Goal: Transaction & Acquisition: Book appointment/travel/reservation

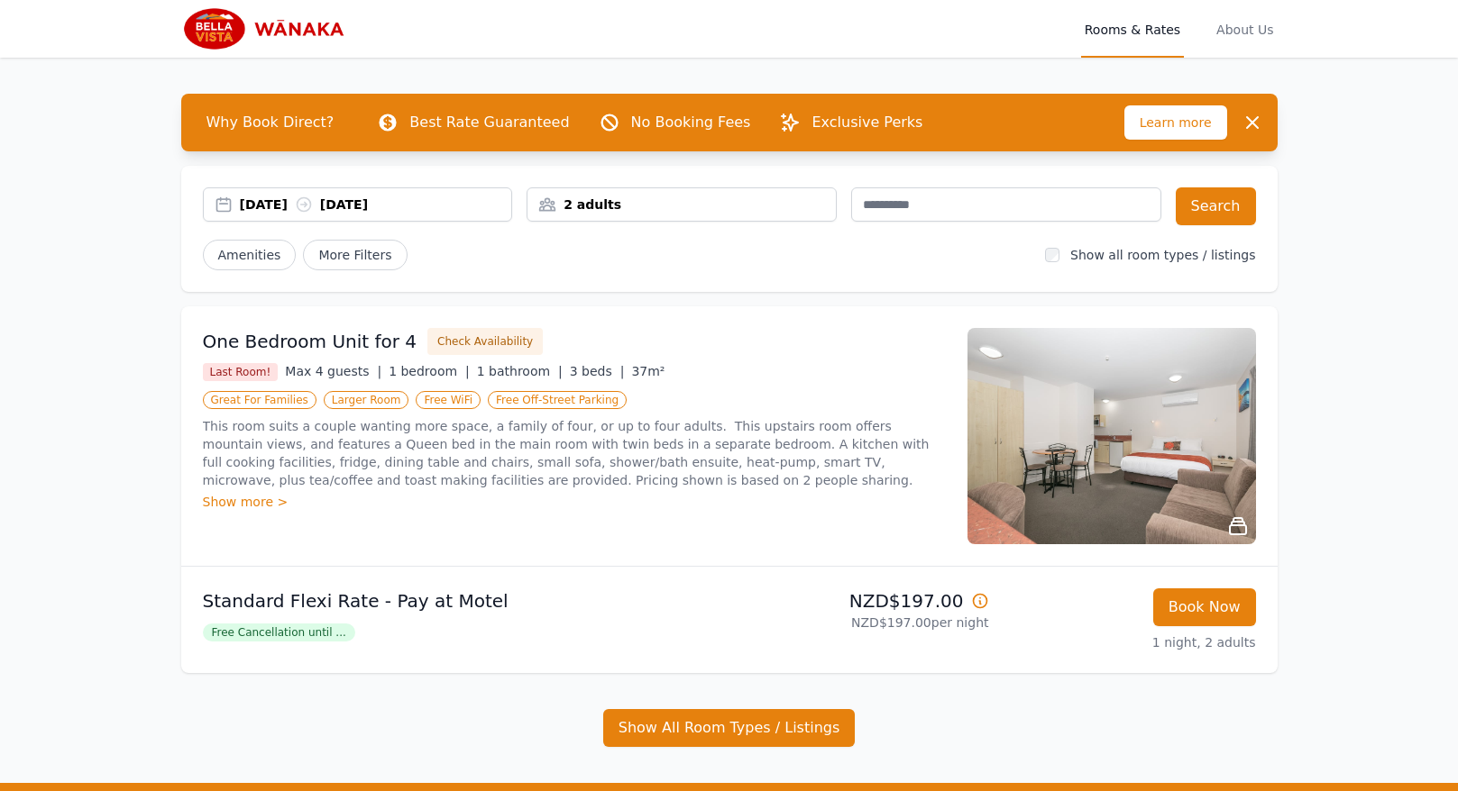
click at [310, 202] on icon at bounding box center [304, 205] width 14 height 14
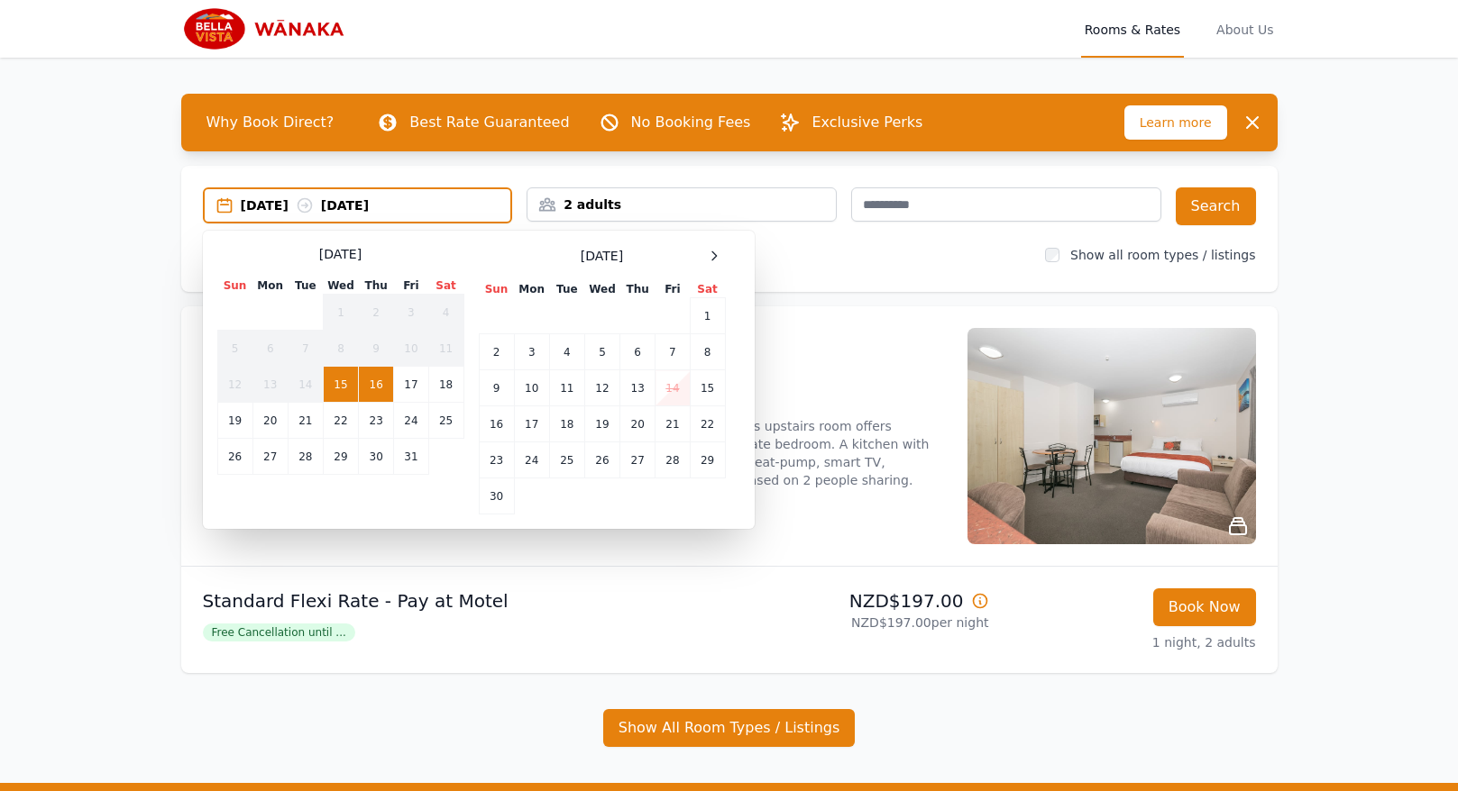
click at [334, 395] on td "15" at bounding box center [340, 385] width 35 height 36
click at [424, 385] on td "17" at bounding box center [411, 385] width 34 height 36
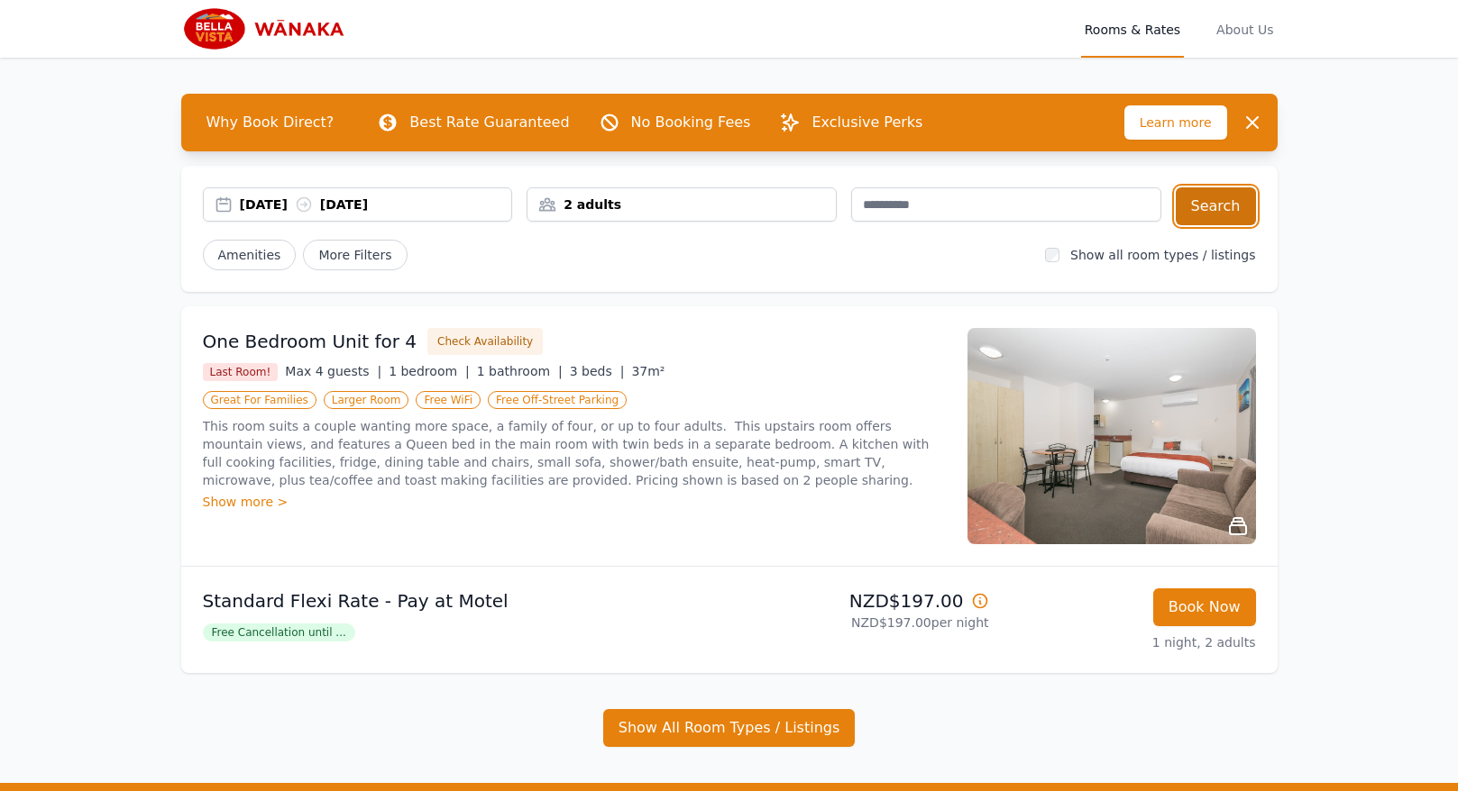
click at [1217, 211] on button "Search" at bounding box center [1215, 206] width 80 height 38
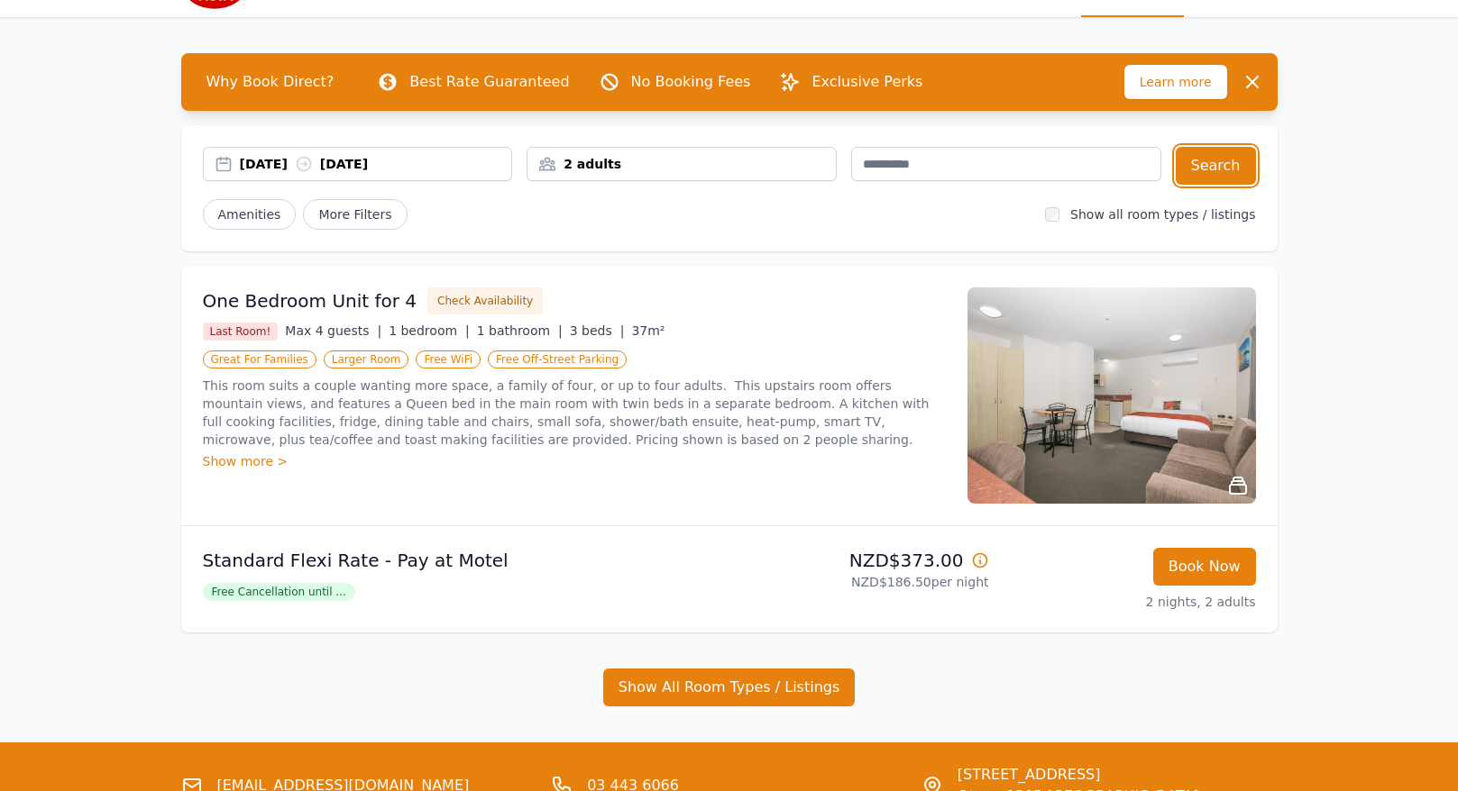
scroll to position [24, 0]
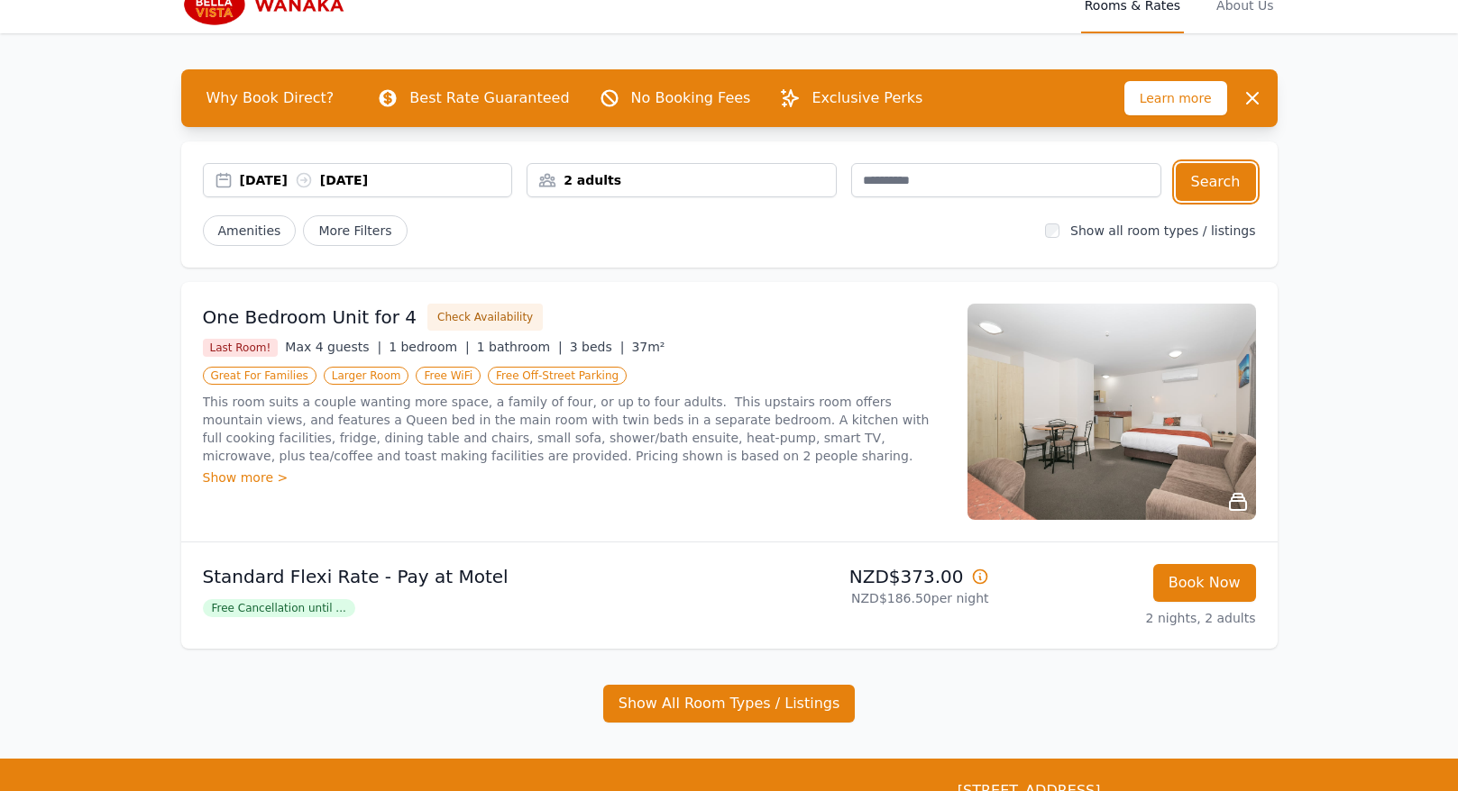
click at [306, 177] on div "[DATE] [DATE]" at bounding box center [376, 180] width 272 height 18
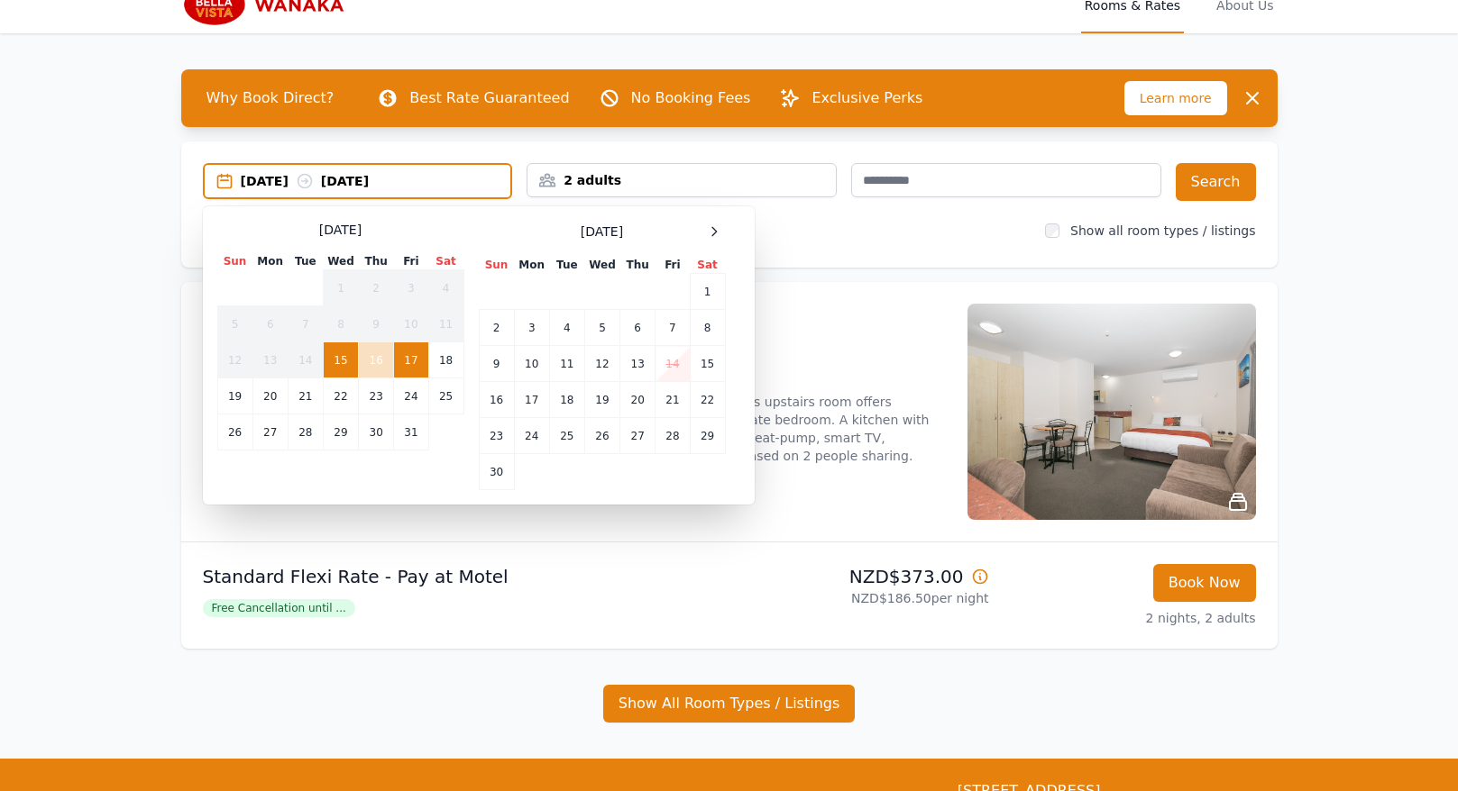
click at [343, 361] on td "15" at bounding box center [340, 361] width 35 height 36
click at [363, 362] on td "16" at bounding box center [376, 361] width 35 height 36
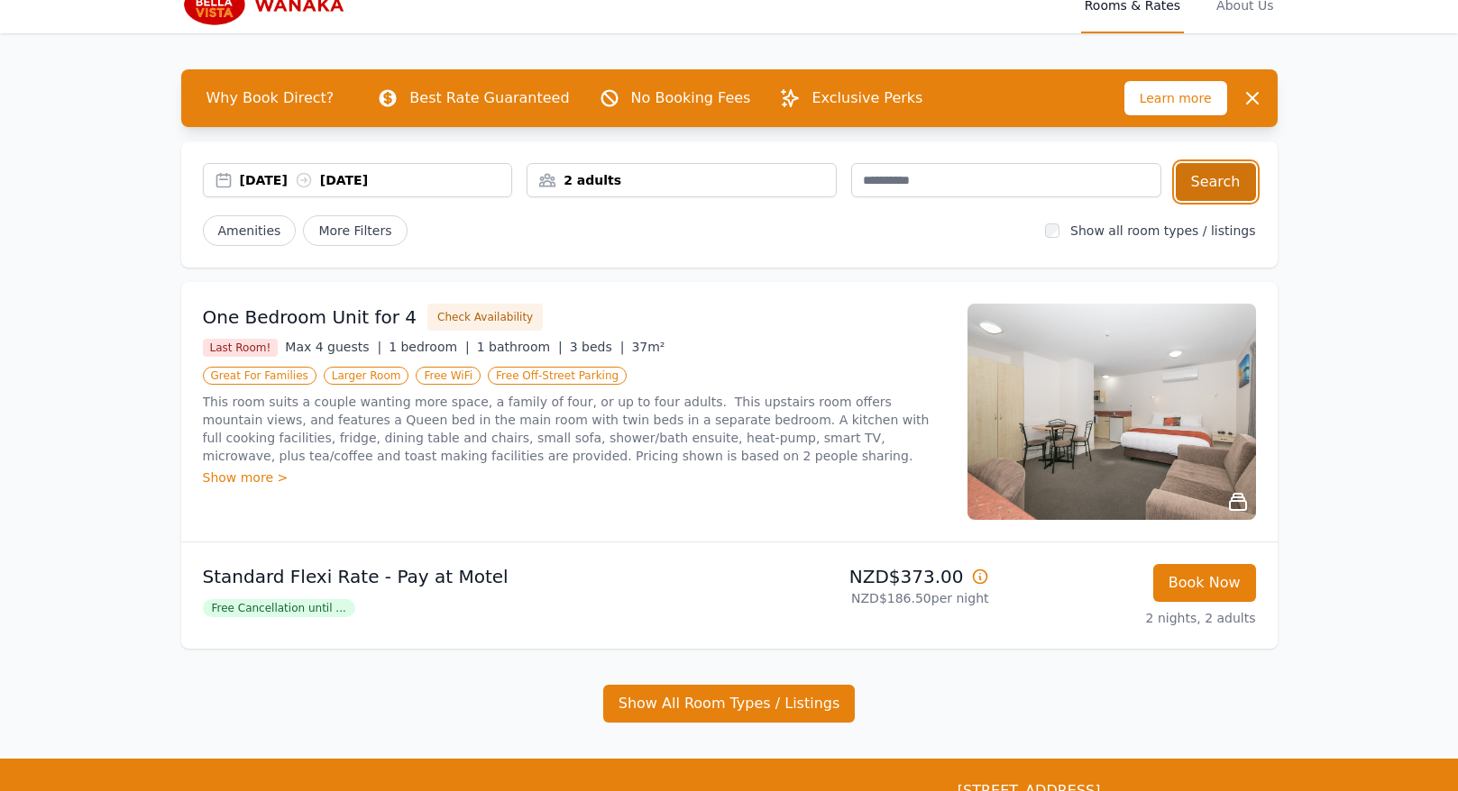
click at [1220, 181] on button "Search" at bounding box center [1215, 182] width 80 height 38
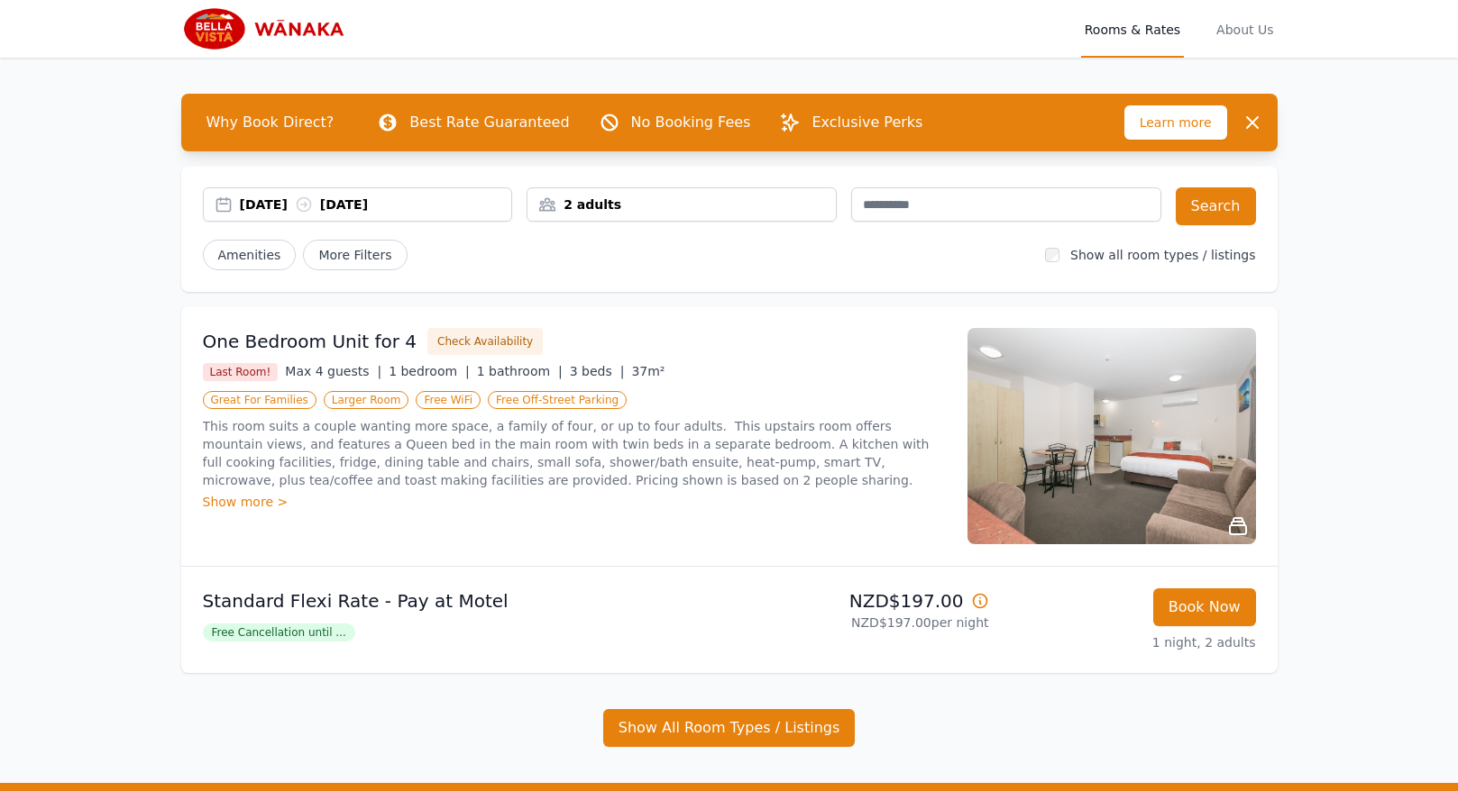
click at [1230, 522] on icon at bounding box center [1238, 527] width 22 height 22
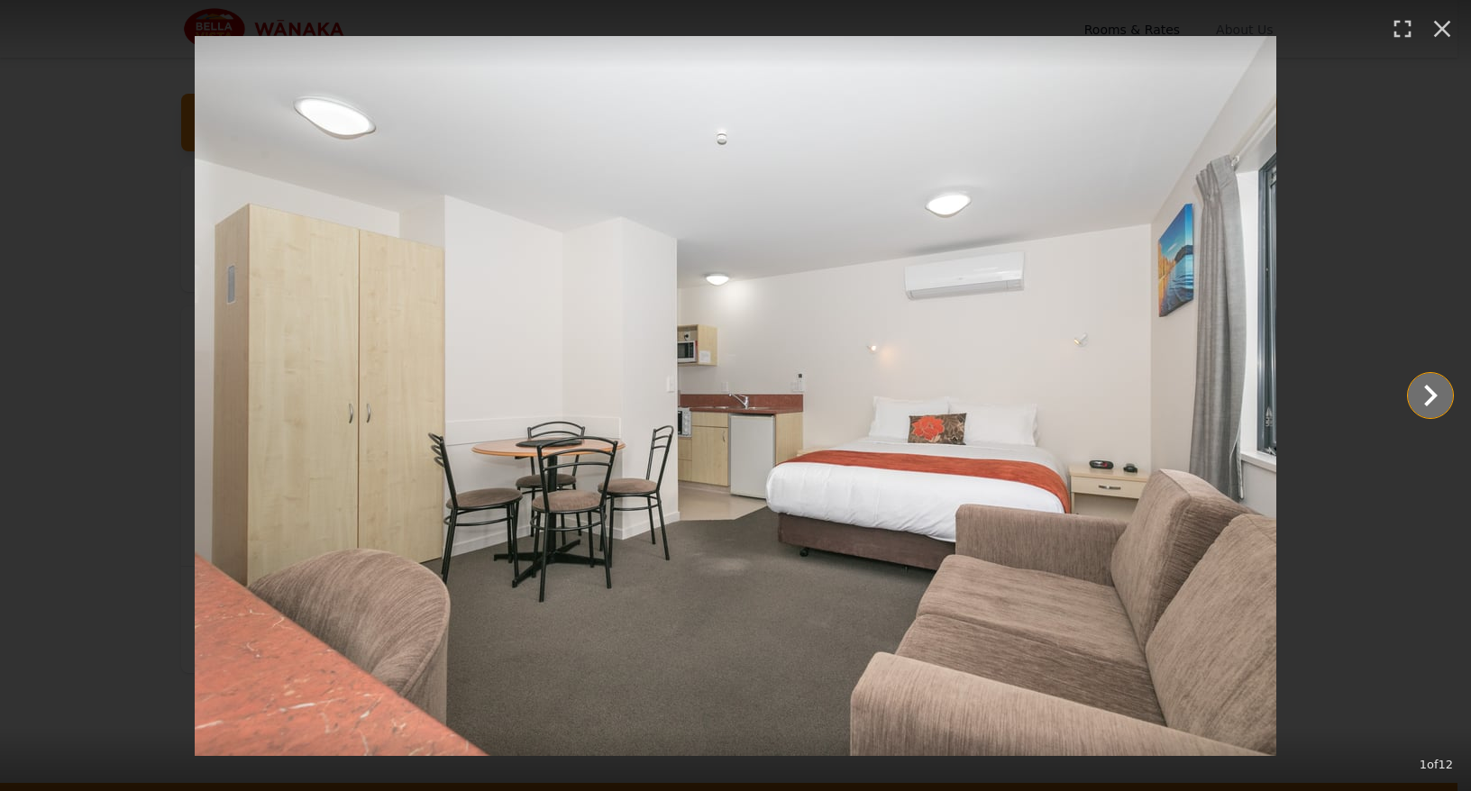
click at [1421, 404] on icon "Show slide 2 of 12" at bounding box center [1430, 395] width 43 height 43
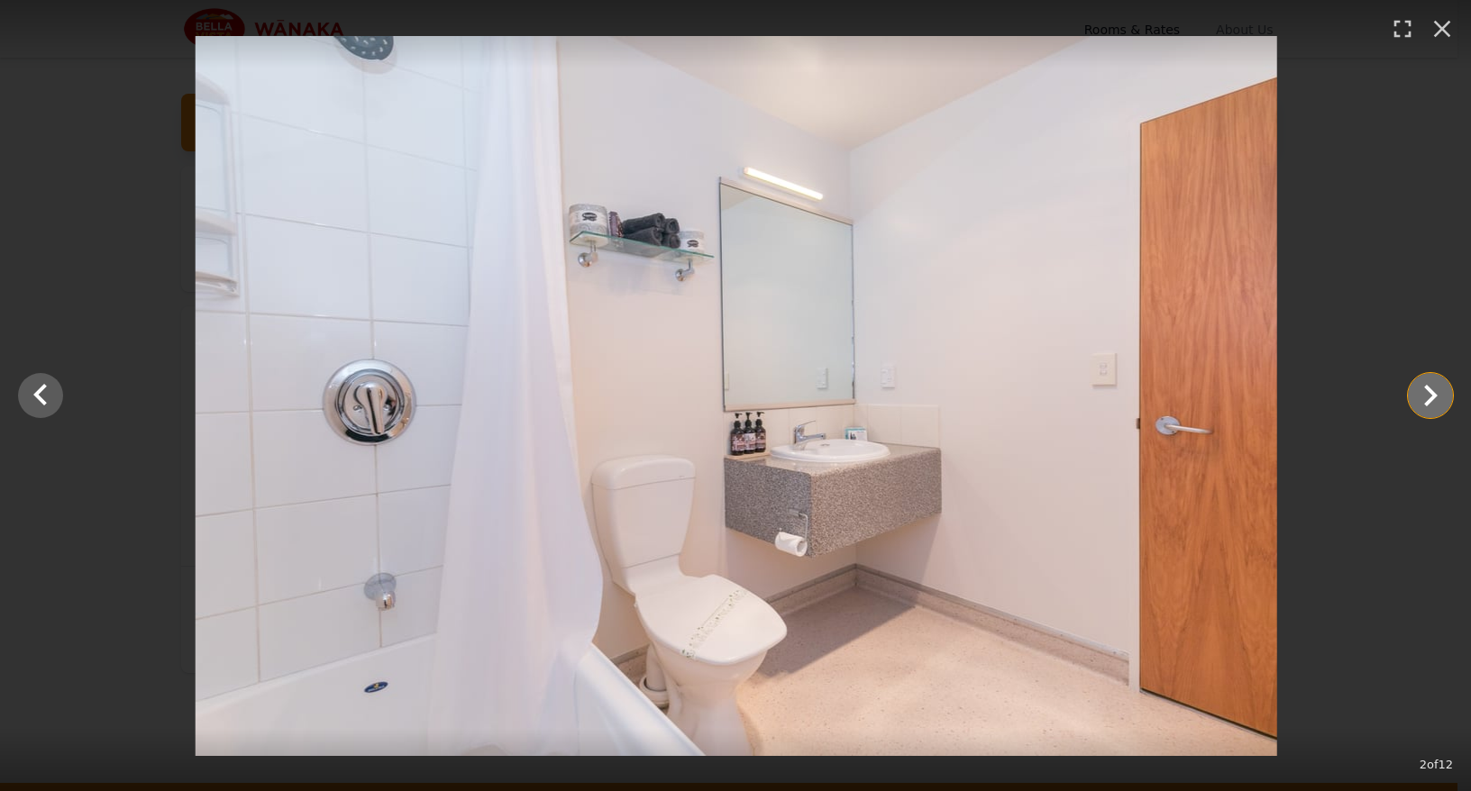
click at [1423, 403] on icon "Show slide 3 of 12" at bounding box center [1430, 395] width 43 height 43
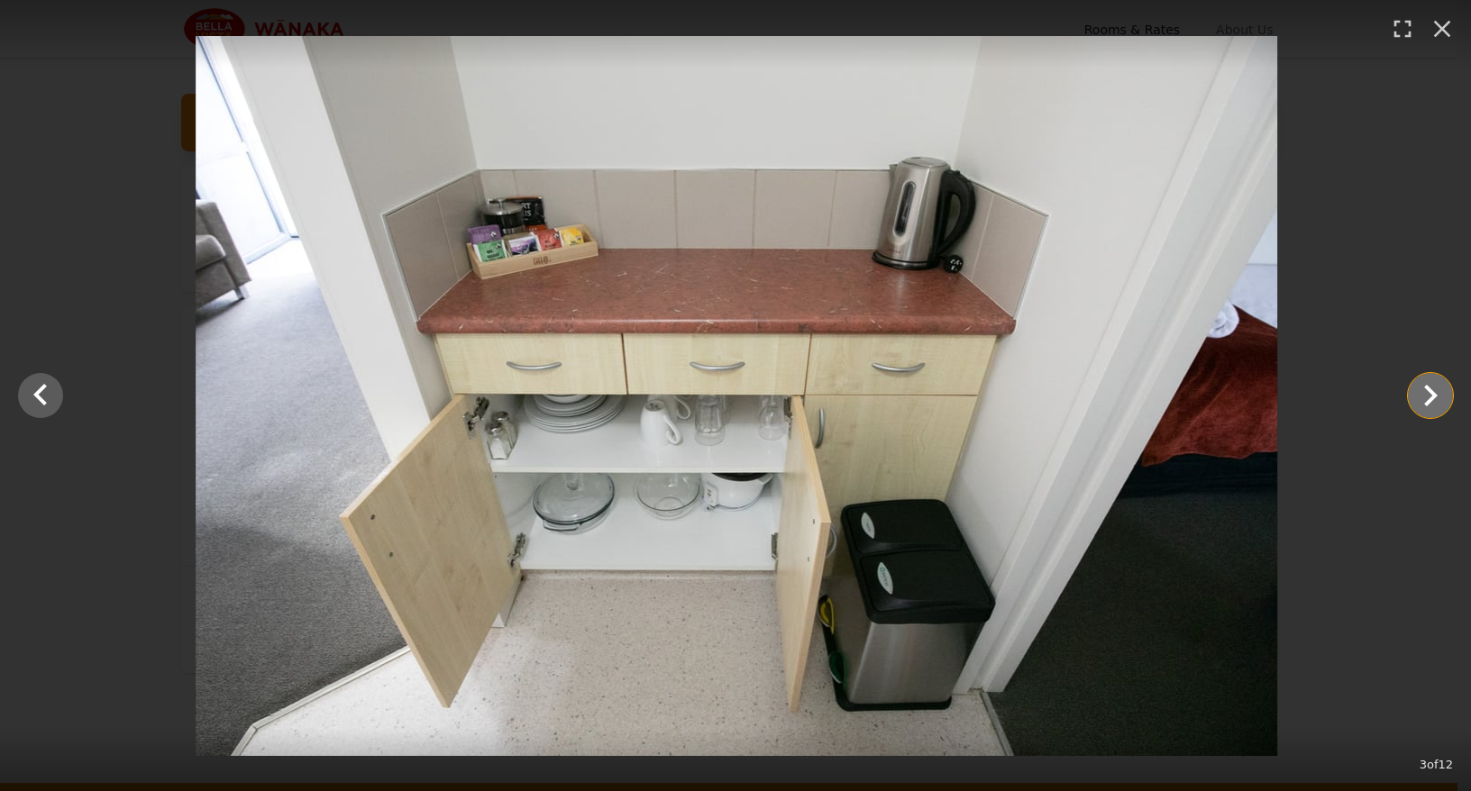
click at [1423, 403] on icon "Show slide 4 of 12" at bounding box center [1430, 395] width 43 height 43
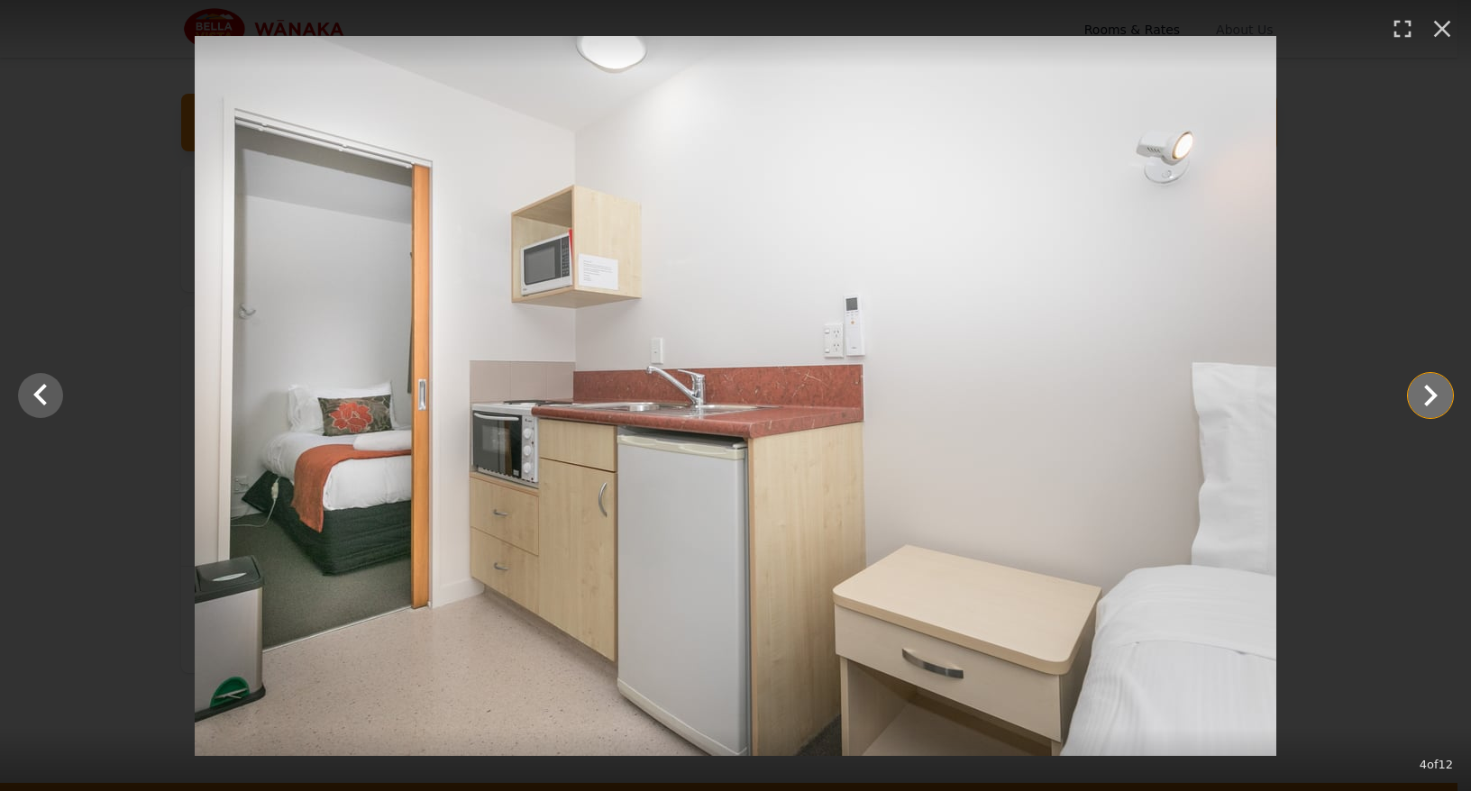
click at [1423, 403] on icon "Show slide 5 of 12" at bounding box center [1430, 395] width 43 height 43
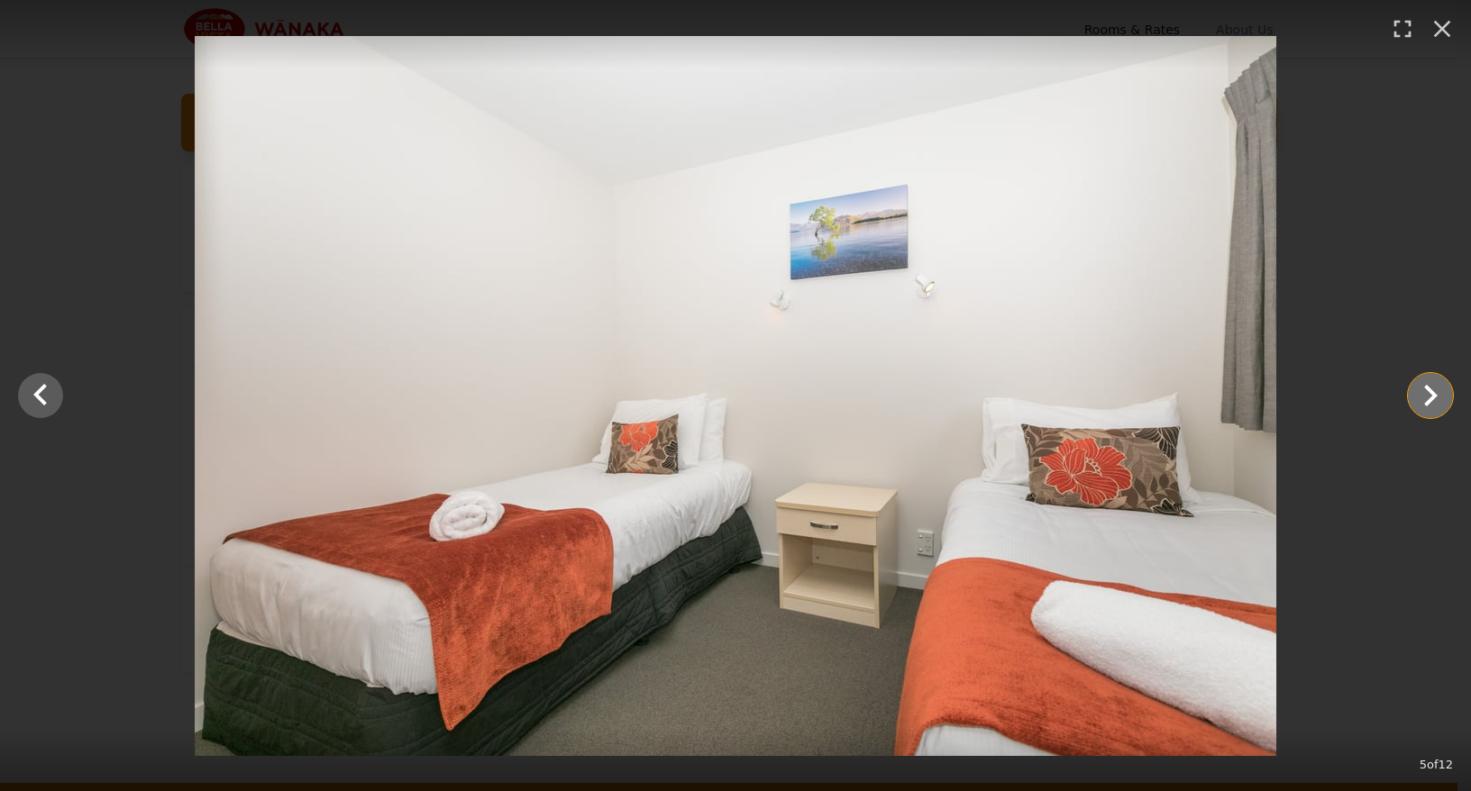
click at [1423, 403] on icon "Show slide 6 of 12" at bounding box center [1430, 395] width 43 height 43
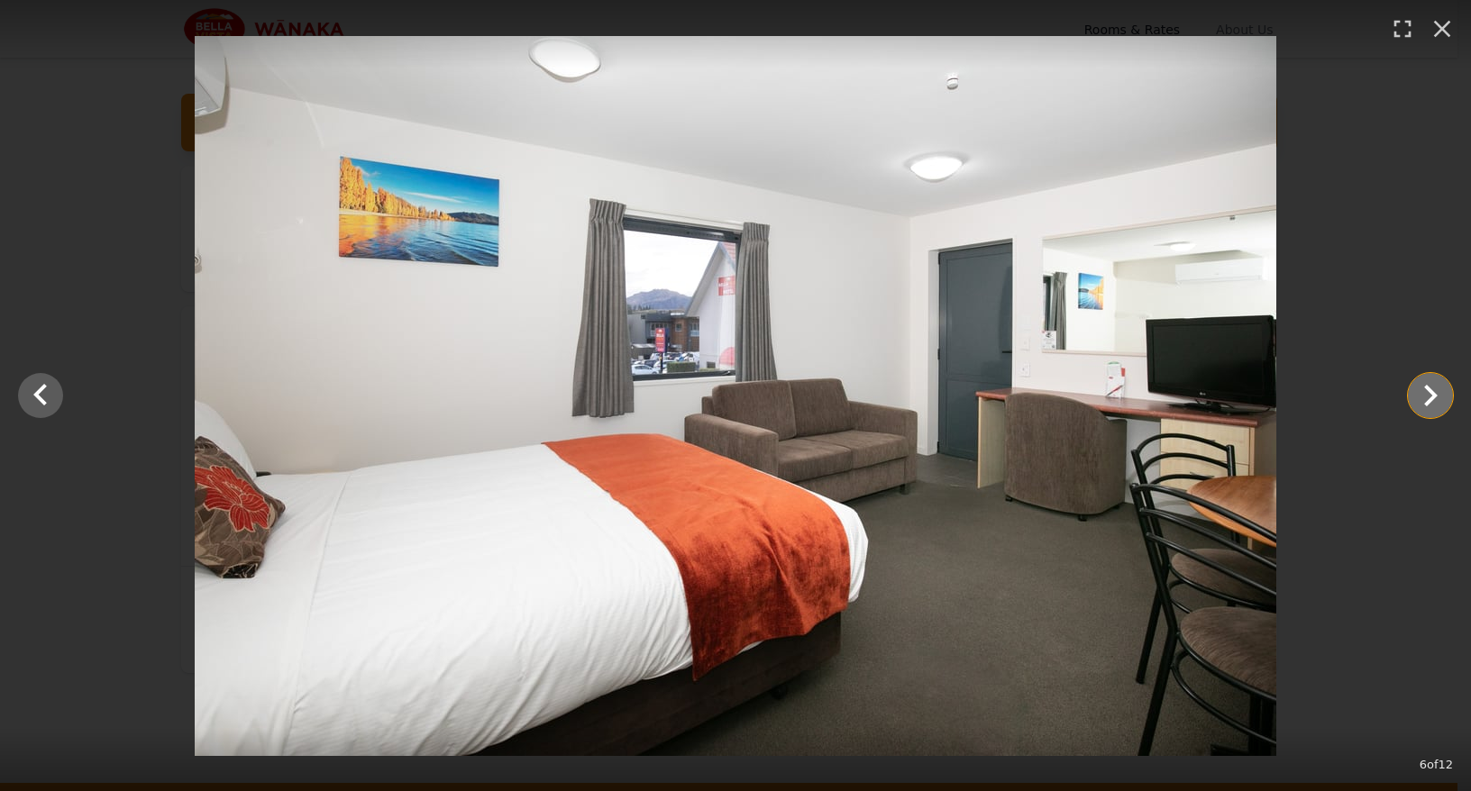
click at [1423, 403] on icon "Show slide 7 of 12" at bounding box center [1430, 395] width 43 height 43
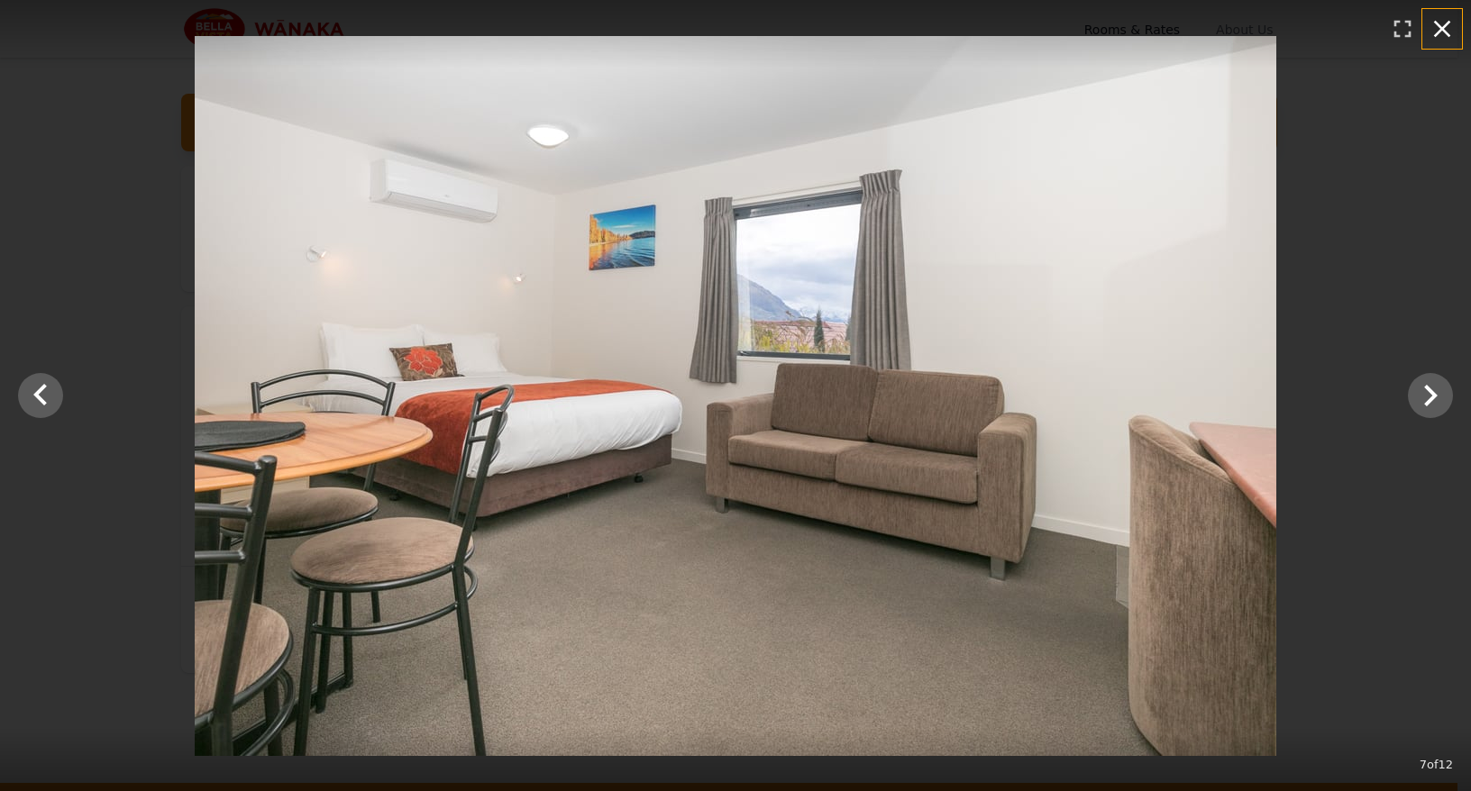
click at [1450, 30] on icon "button" at bounding box center [1442, 28] width 29 height 29
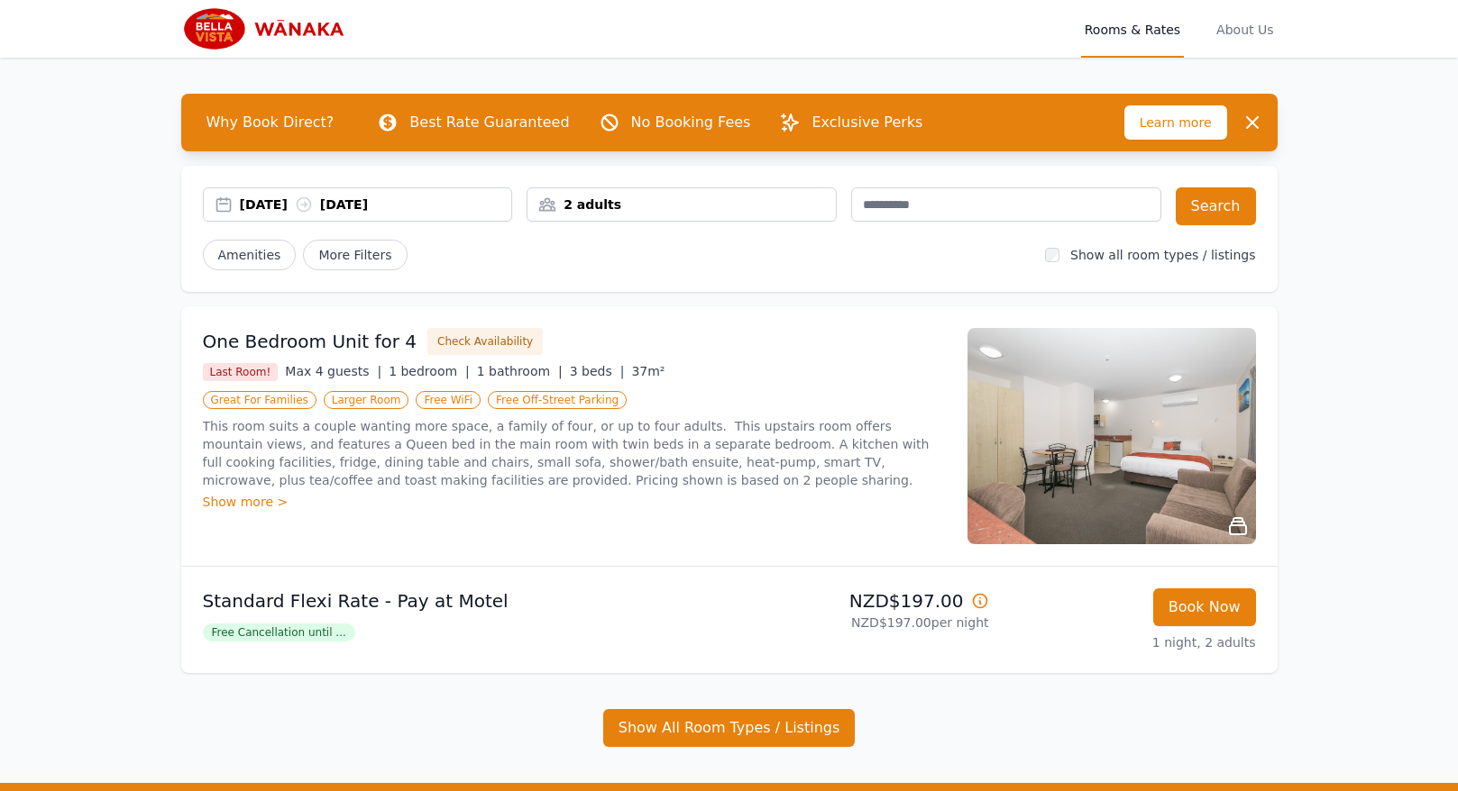
click at [1049, 434] on img at bounding box center [1111, 436] width 288 height 216
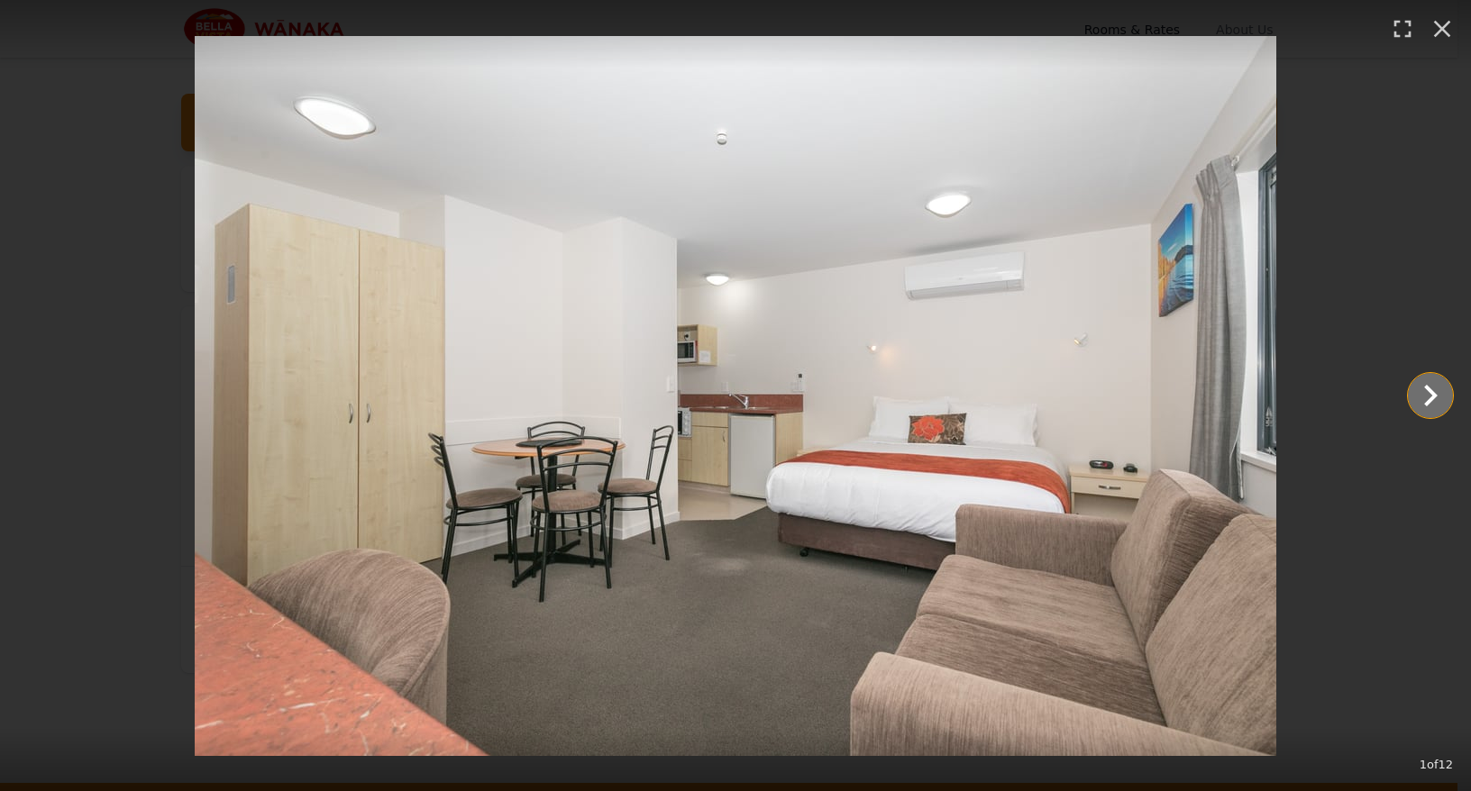
click at [1450, 388] on icon "Show slide 2 of 12" at bounding box center [1430, 395] width 43 height 43
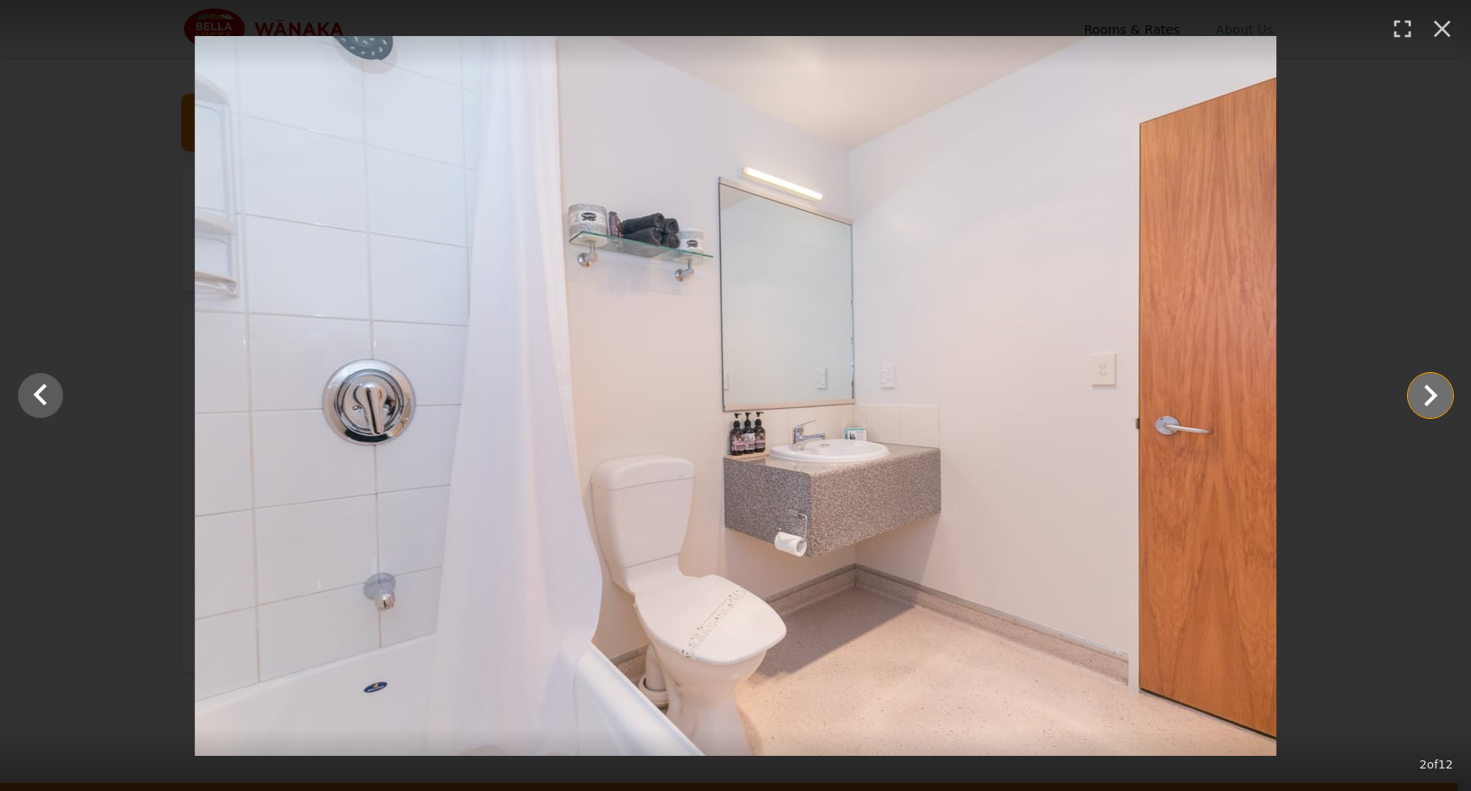
click at [1436, 391] on icon "Show slide 3 of 12" at bounding box center [1430, 395] width 43 height 43
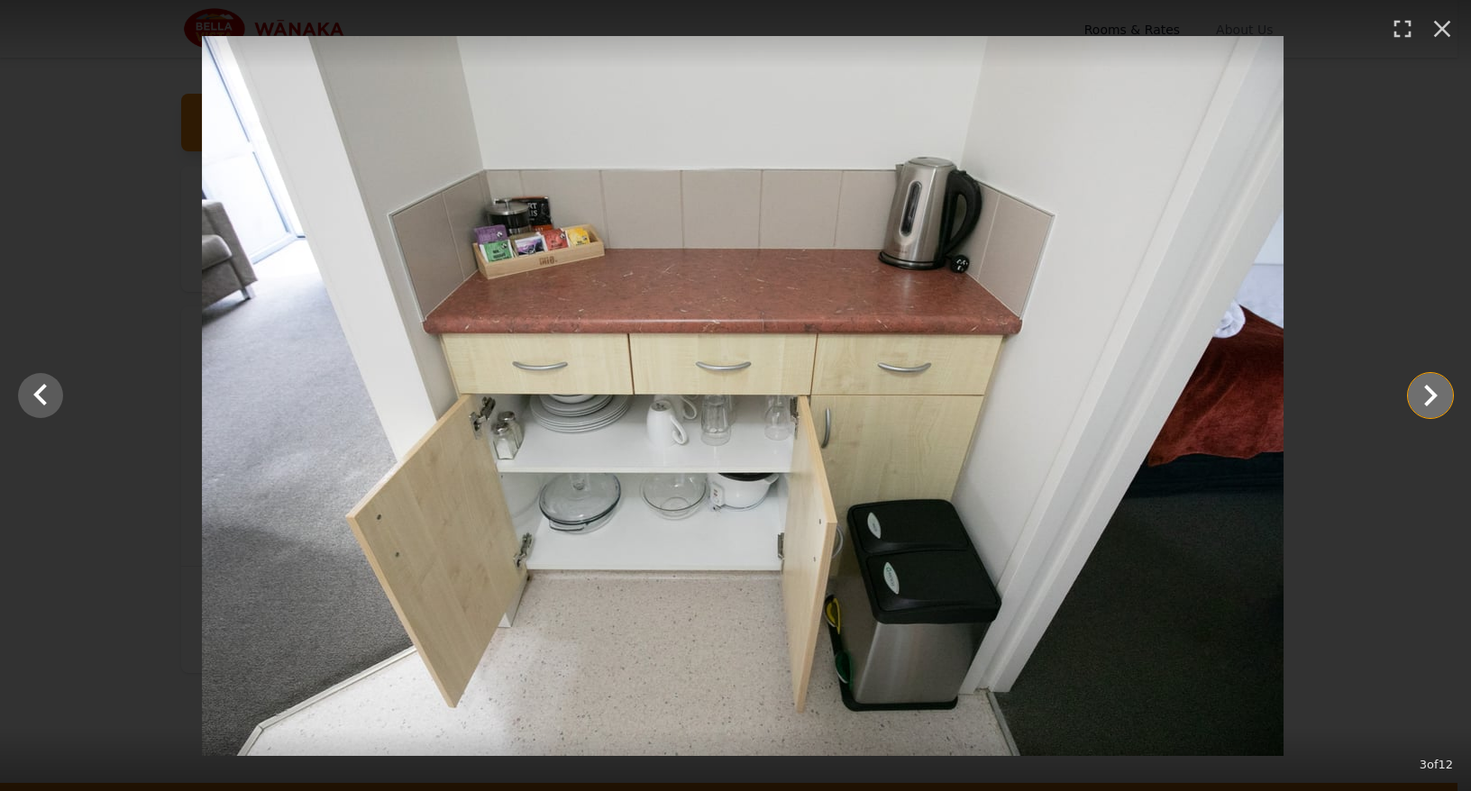
click at [1436, 391] on icon "Show slide 4 of 12" at bounding box center [1430, 395] width 43 height 43
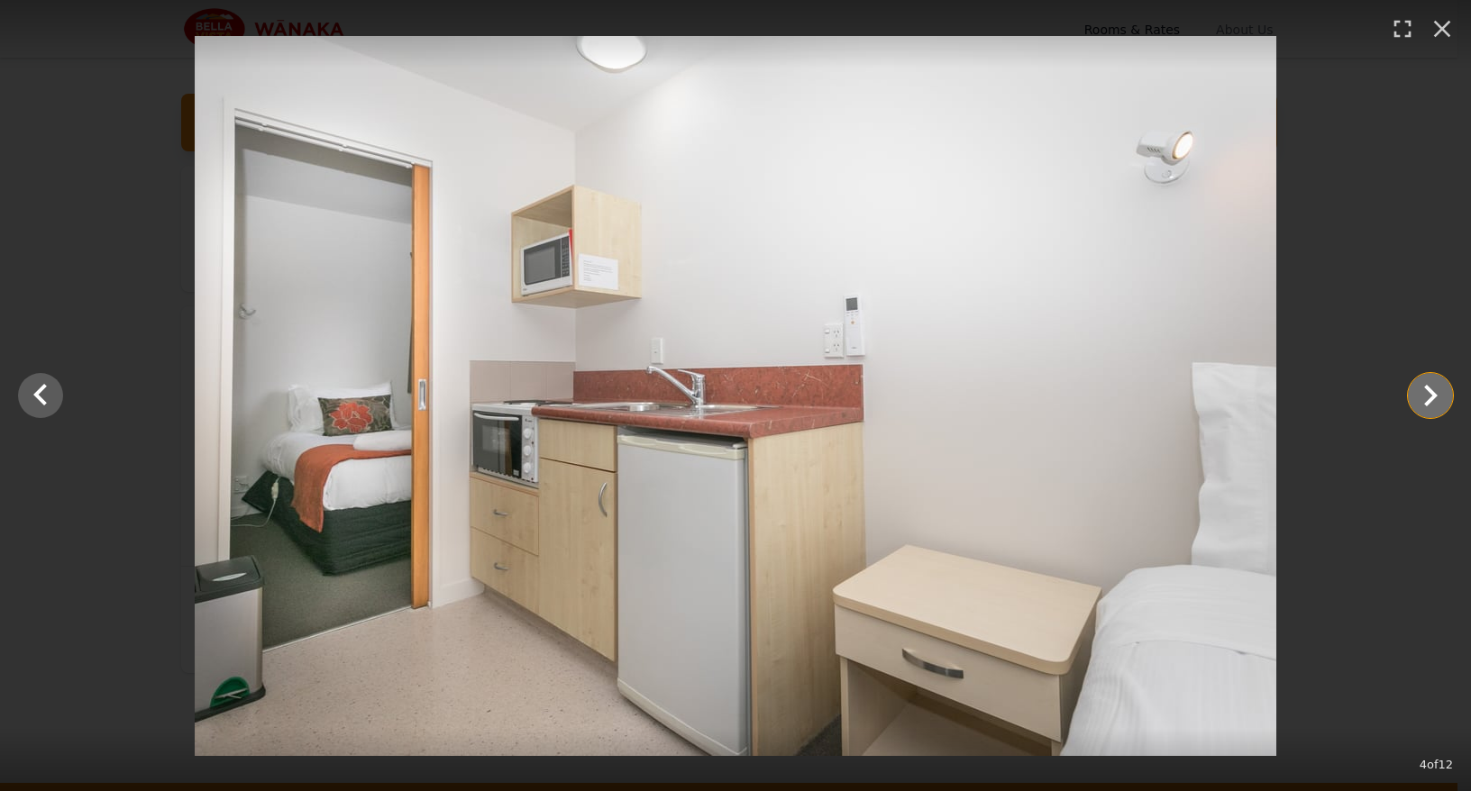
click at [1436, 391] on icon "Show slide 5 of 12" at bounding box center [1430, 395] width 43 height 43
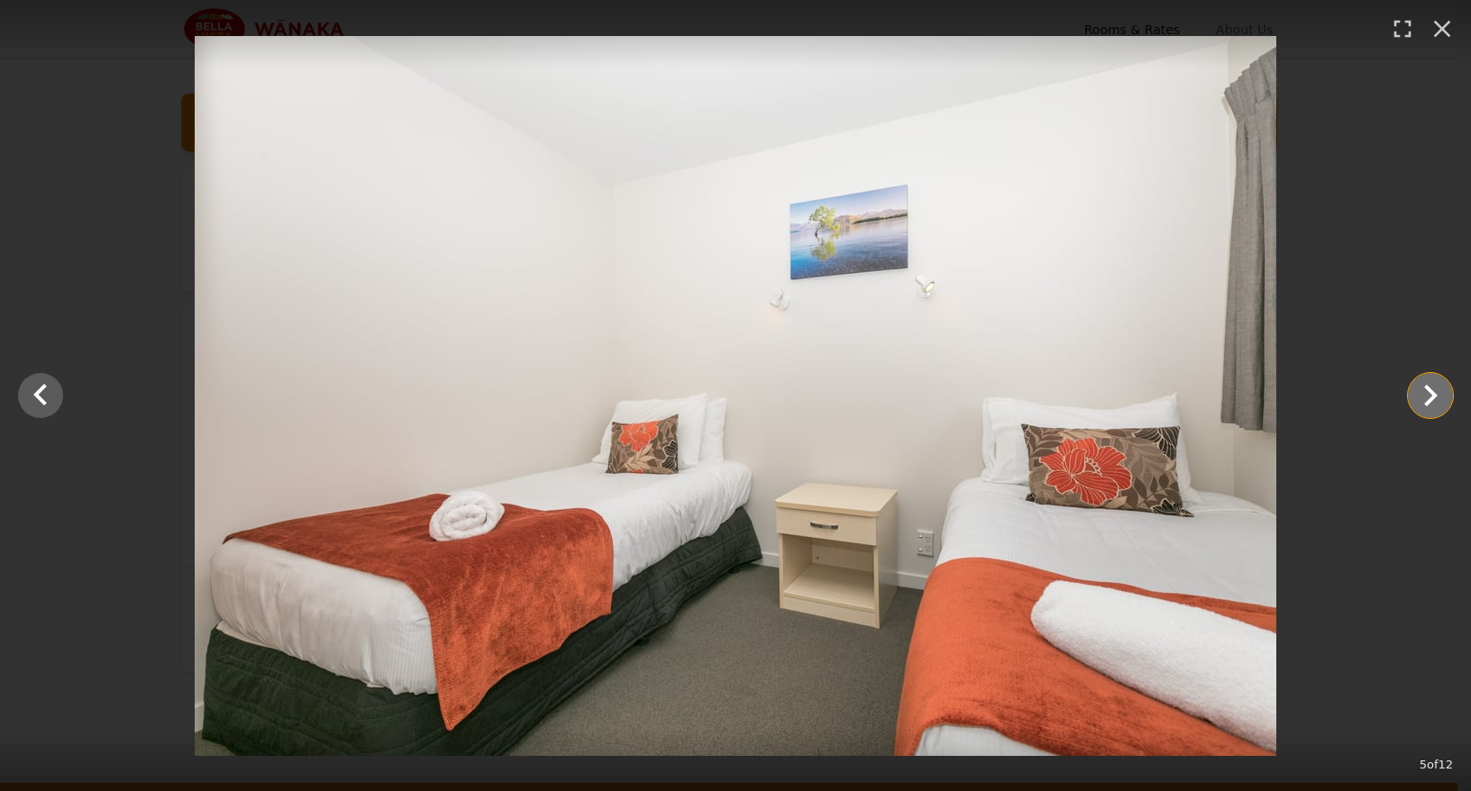
click at [1420, 398] on icon "Show slide 6 of 12" at bounding box center [1430, 395] width 43 height 43
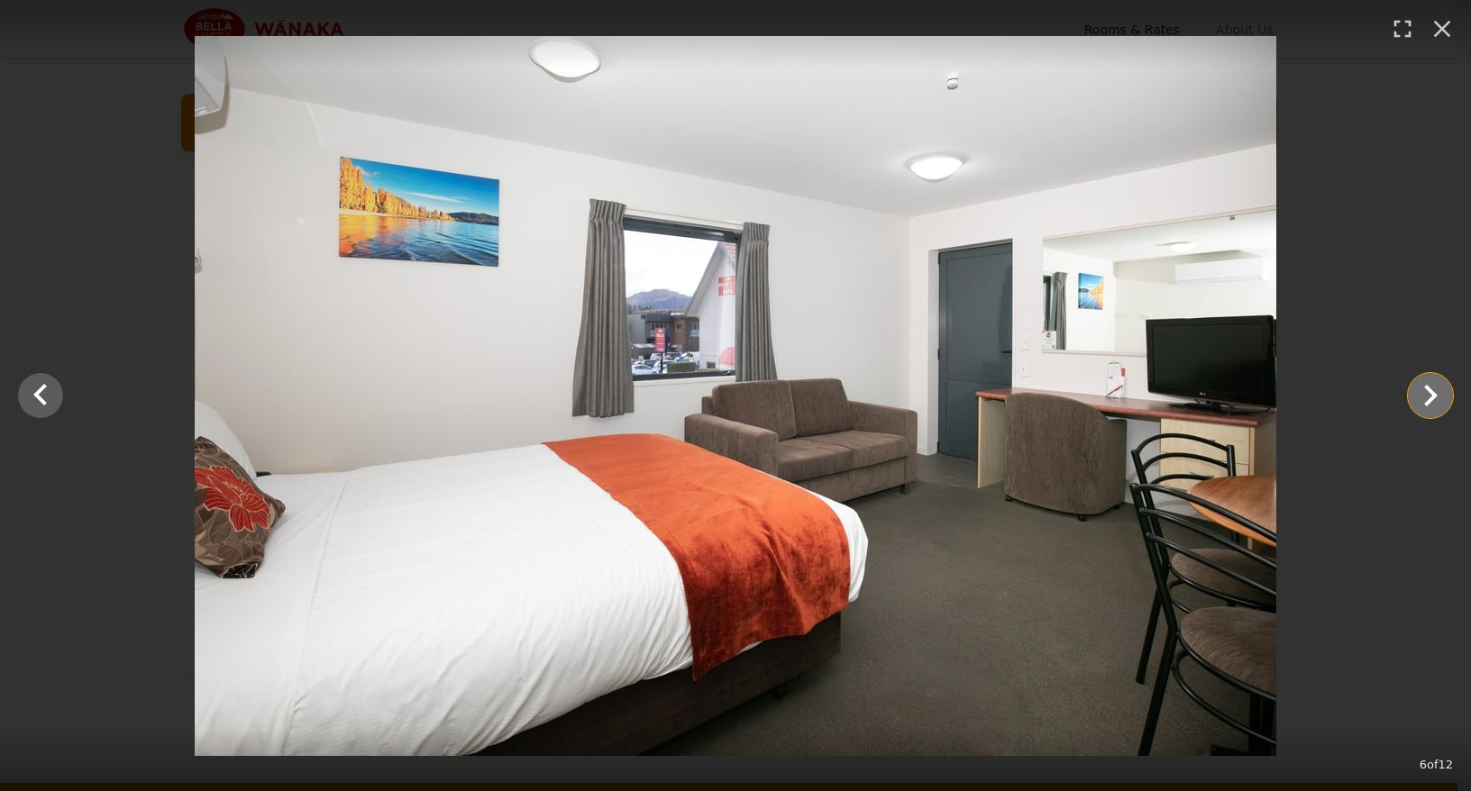
click at [1416, 397] on icon "Show slide 7 of 12" at bounding box center [1430, 395] width 43 height 43
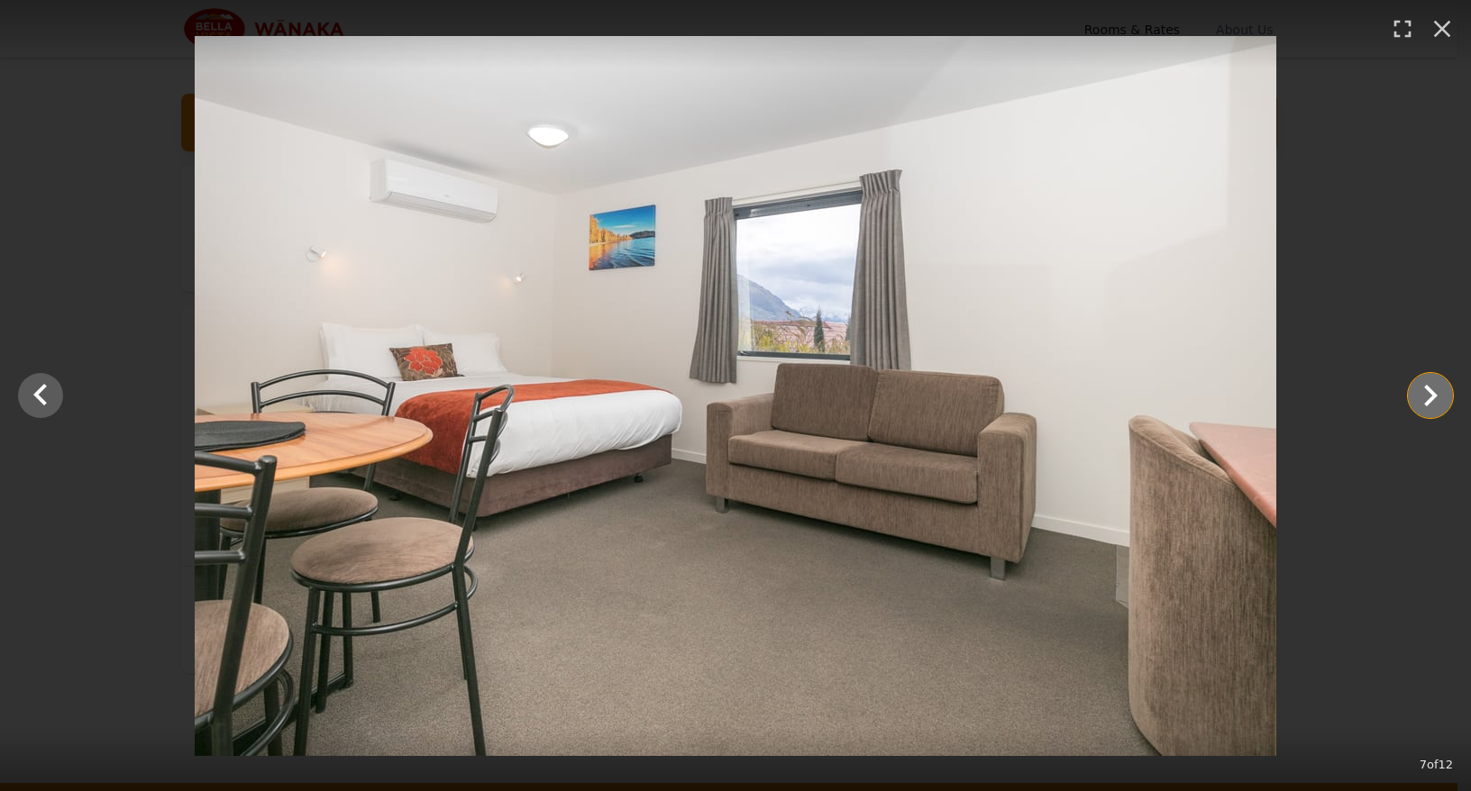
click at [1415, 396] on icon "Show slide 8 of 12" at bounding box center [1430, 395] width 43 height 43
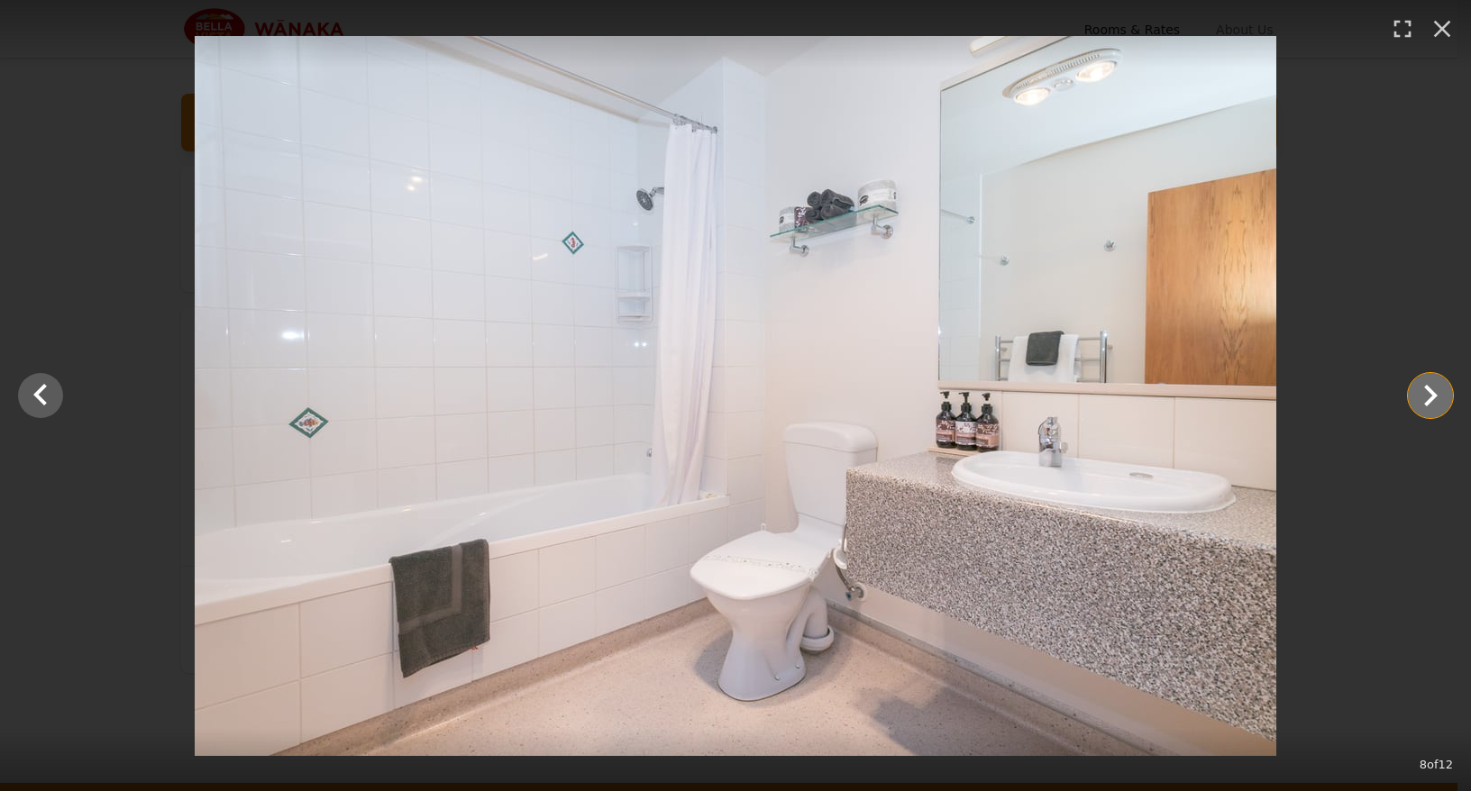
click at [1415, 396] on icon "Show slide 9 of 12" at bounding box center [1430, 395] width 43 height 43
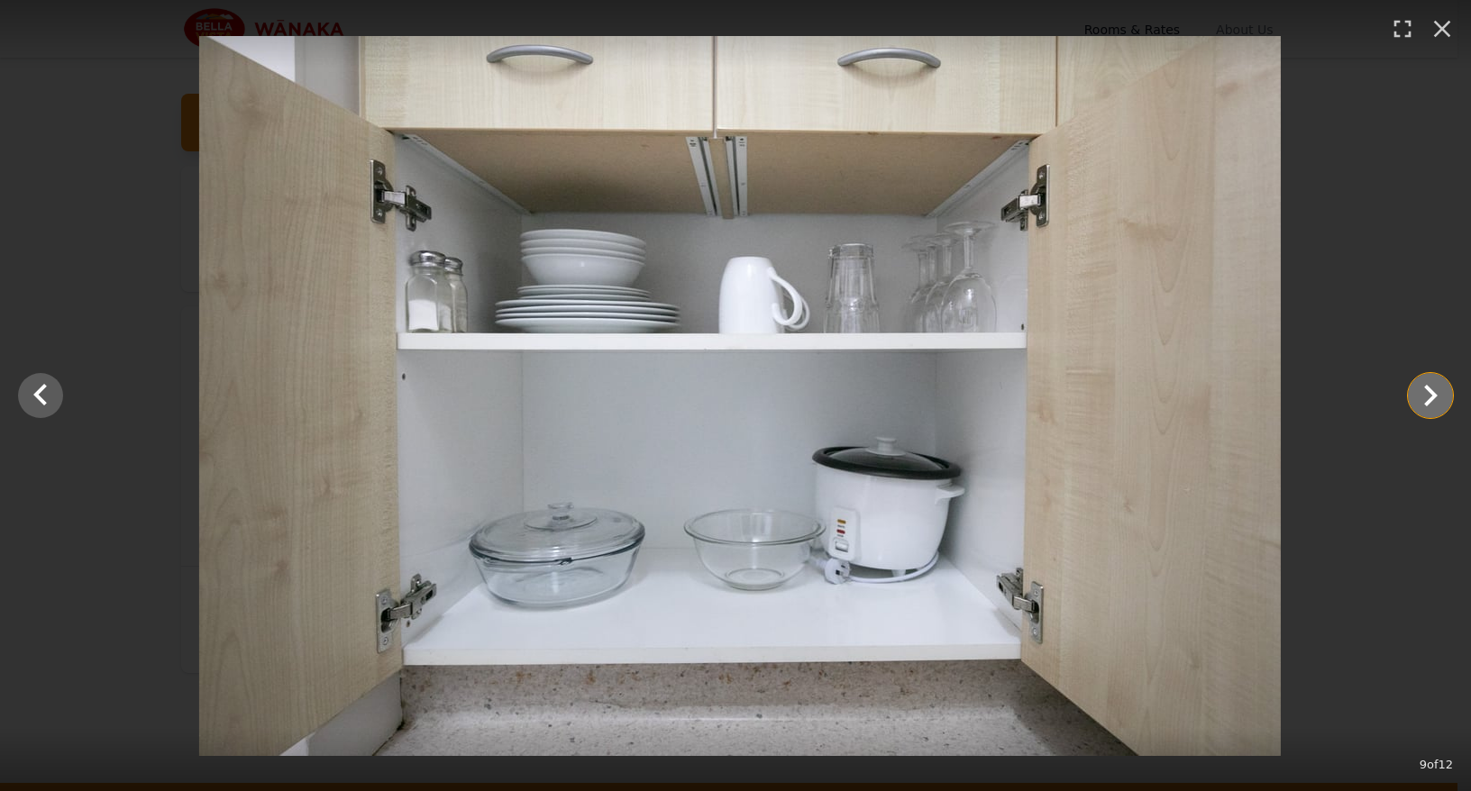
click at [1415, 396] on icon "Show slide 10 of 12" at bounding box center [1430, 395] width 43 height 43
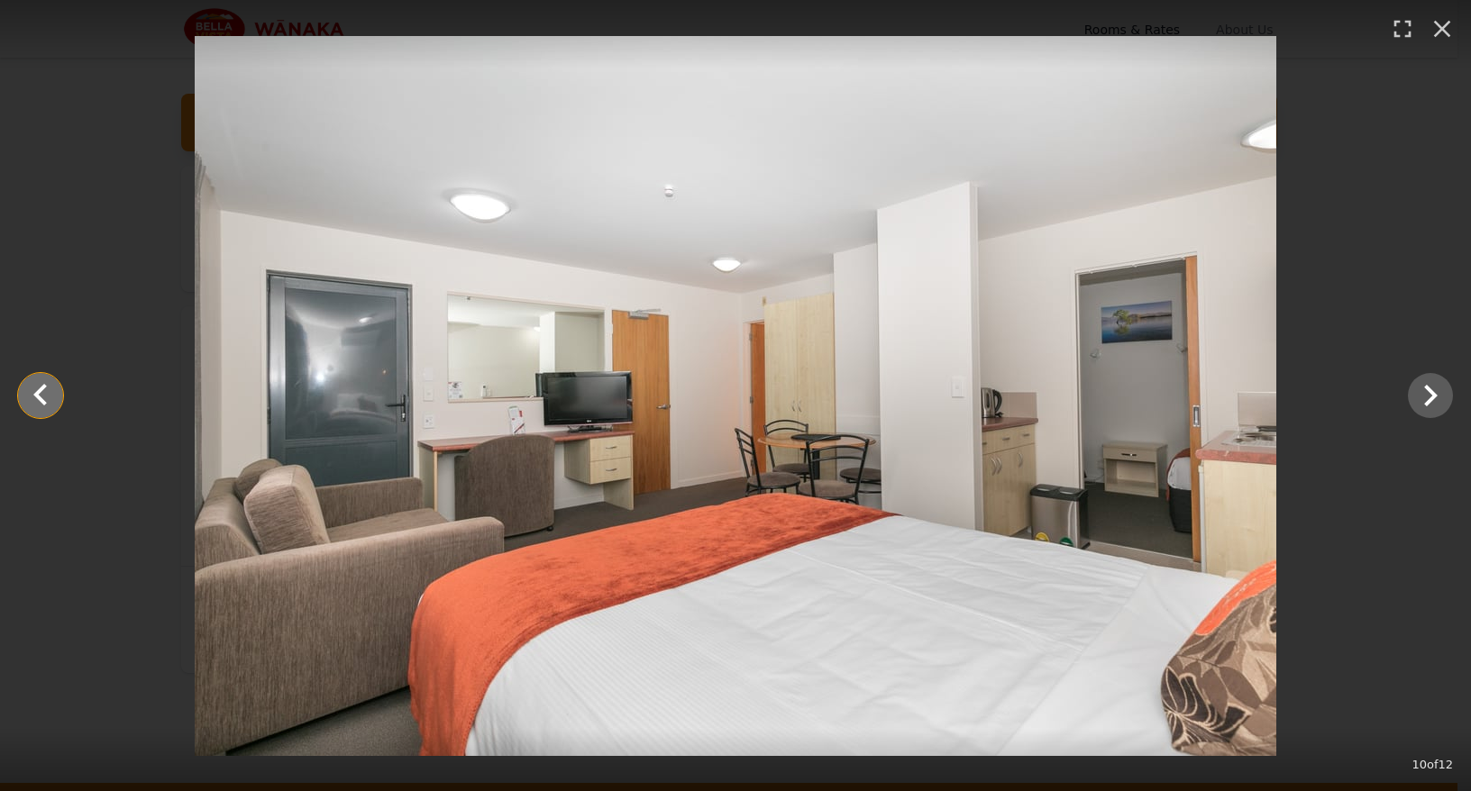
click at [41, 403] on icon "Show slide 9 of 12" at bounding box center [40, 395] width 43 height 43
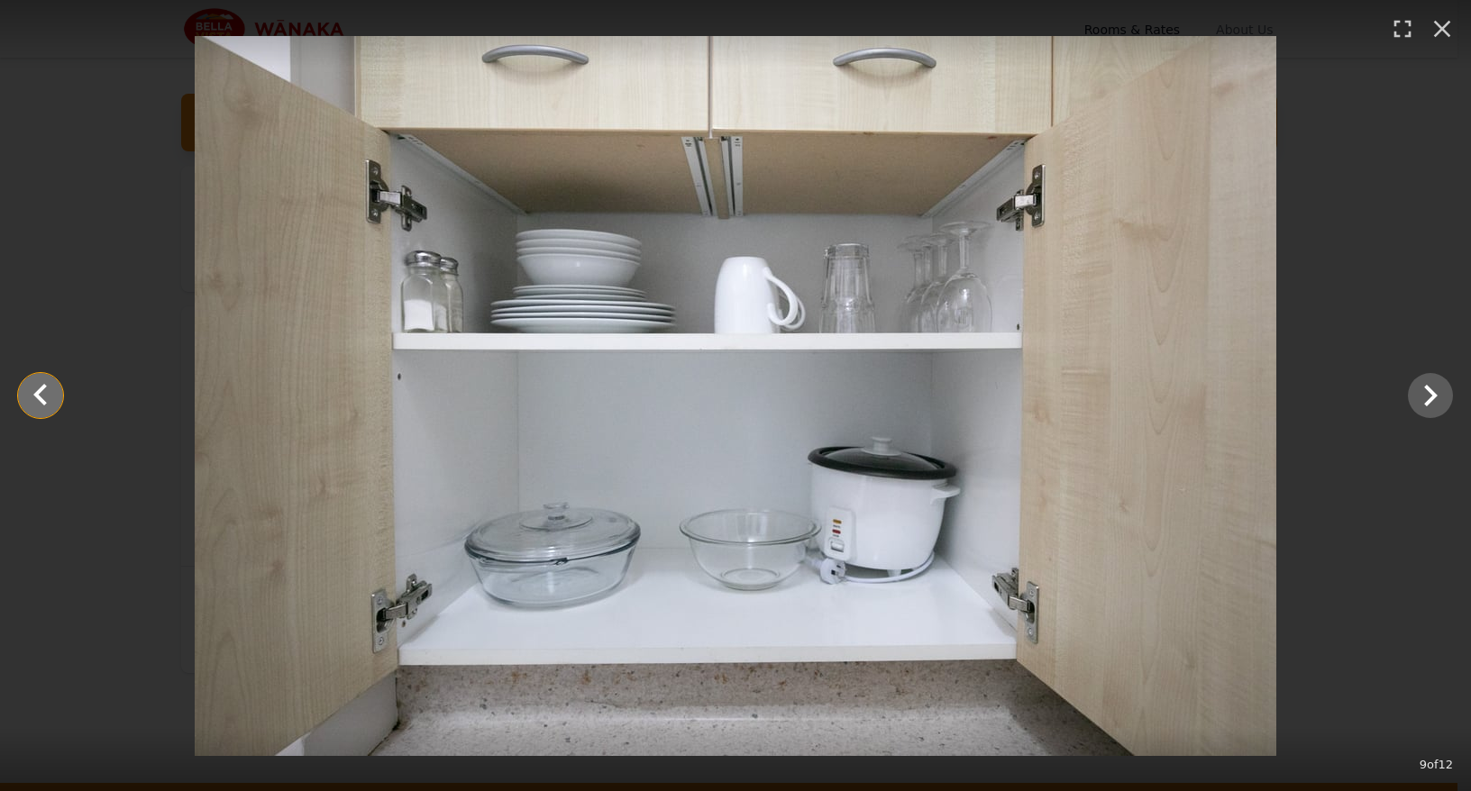
click at [40, 402] on icon "Show slide 8 of 12" at bounding box center [40, 395] width 43 height 43
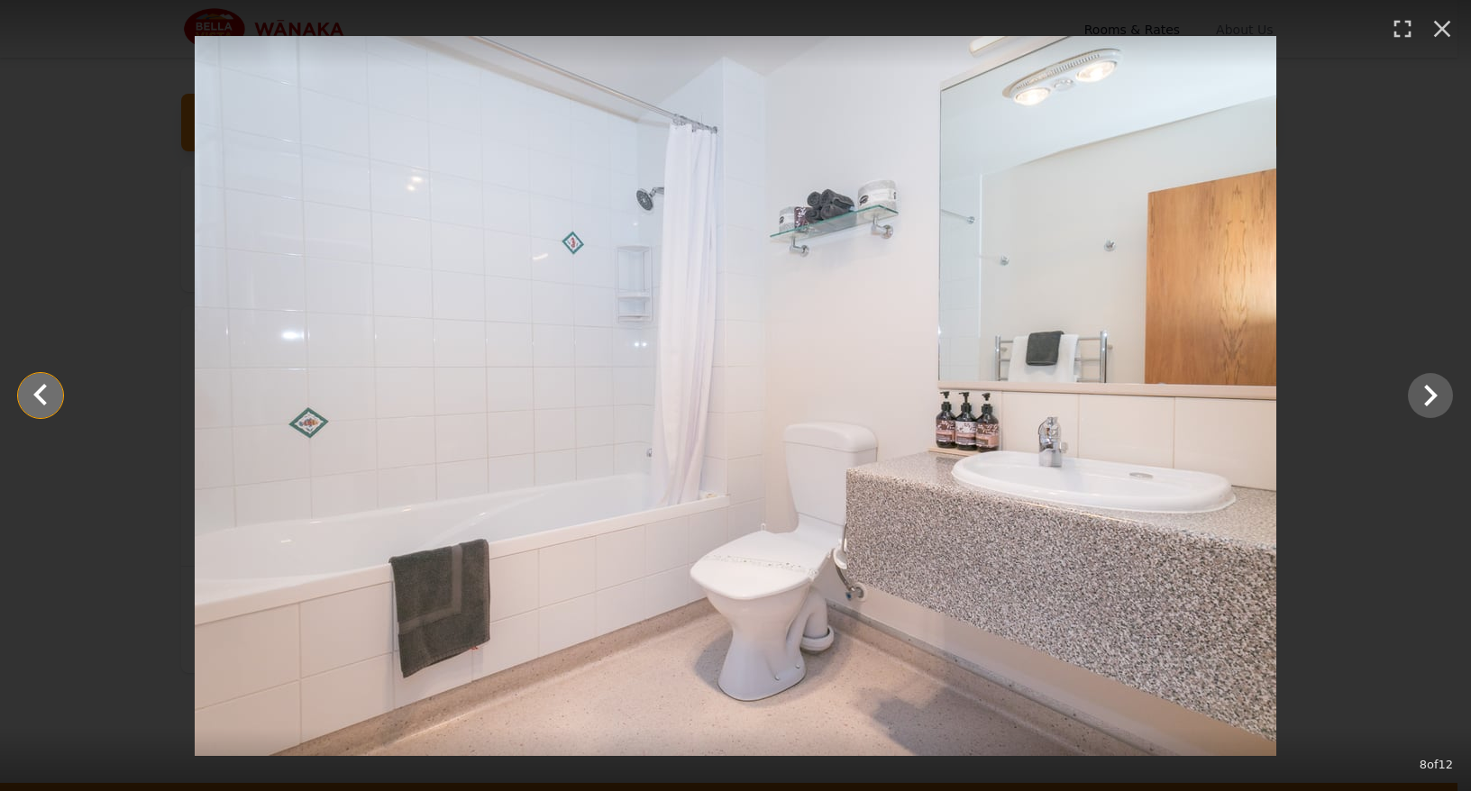
click at [40, 402] on icon "Show slide 7 of 12" at bounding box center [40, 395] width 43 height 43
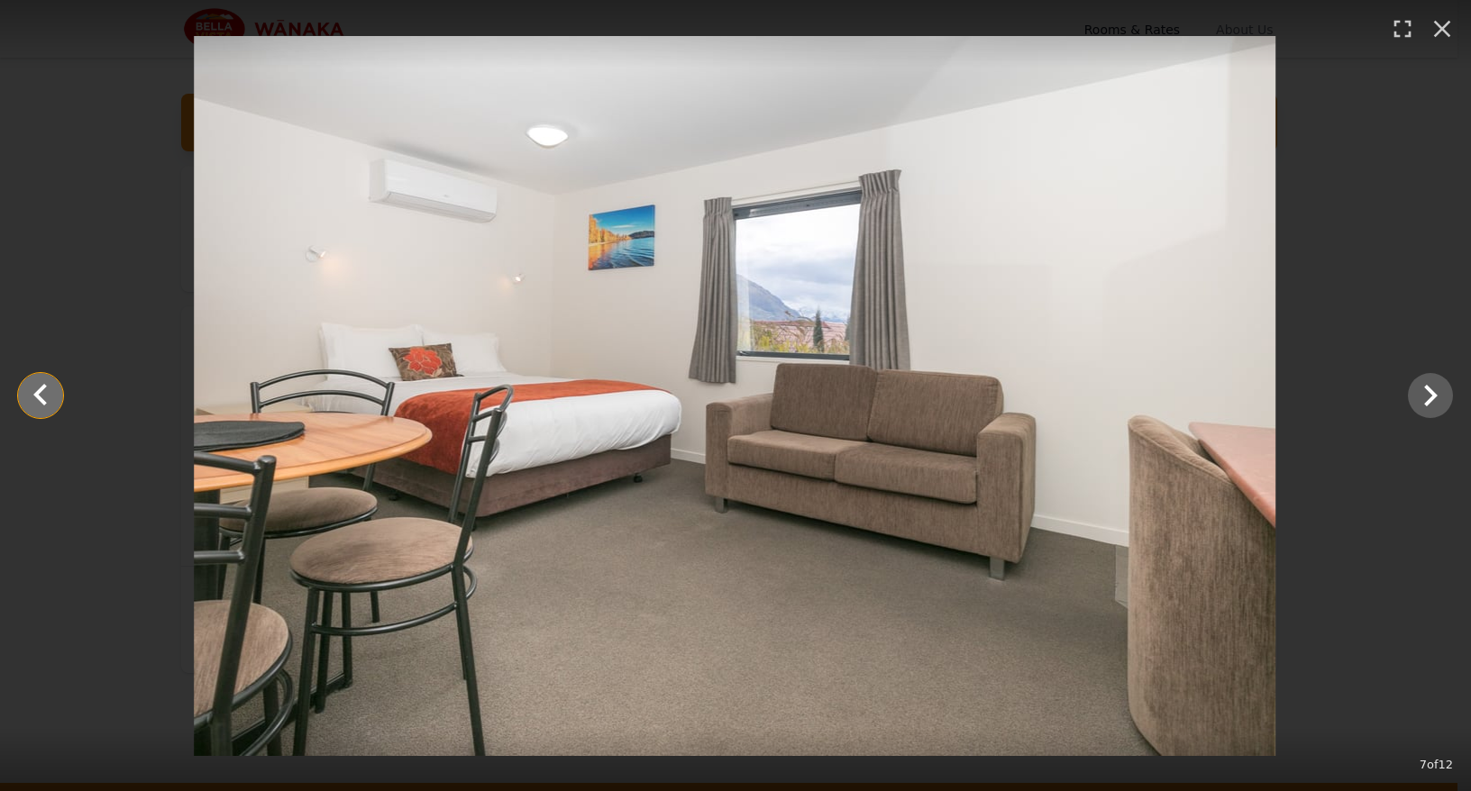
click at [40, 402] on icon "Show slide 6 of 12" at bounding box center [40, 395] width 43 height 43
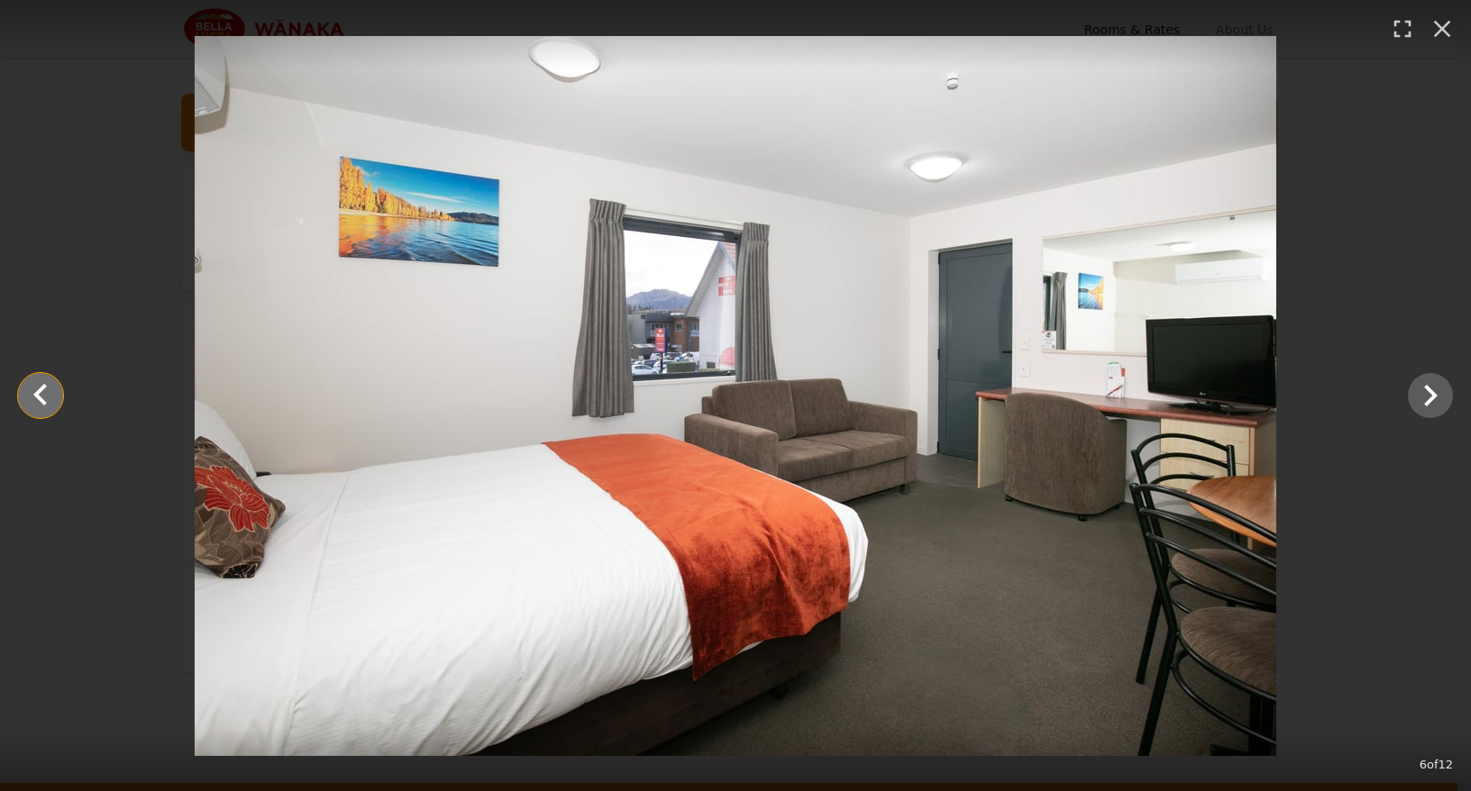
click at [40, 402] on icon "Show slide 5 of 12" at bounding box center [40, 395] width 43 height 43
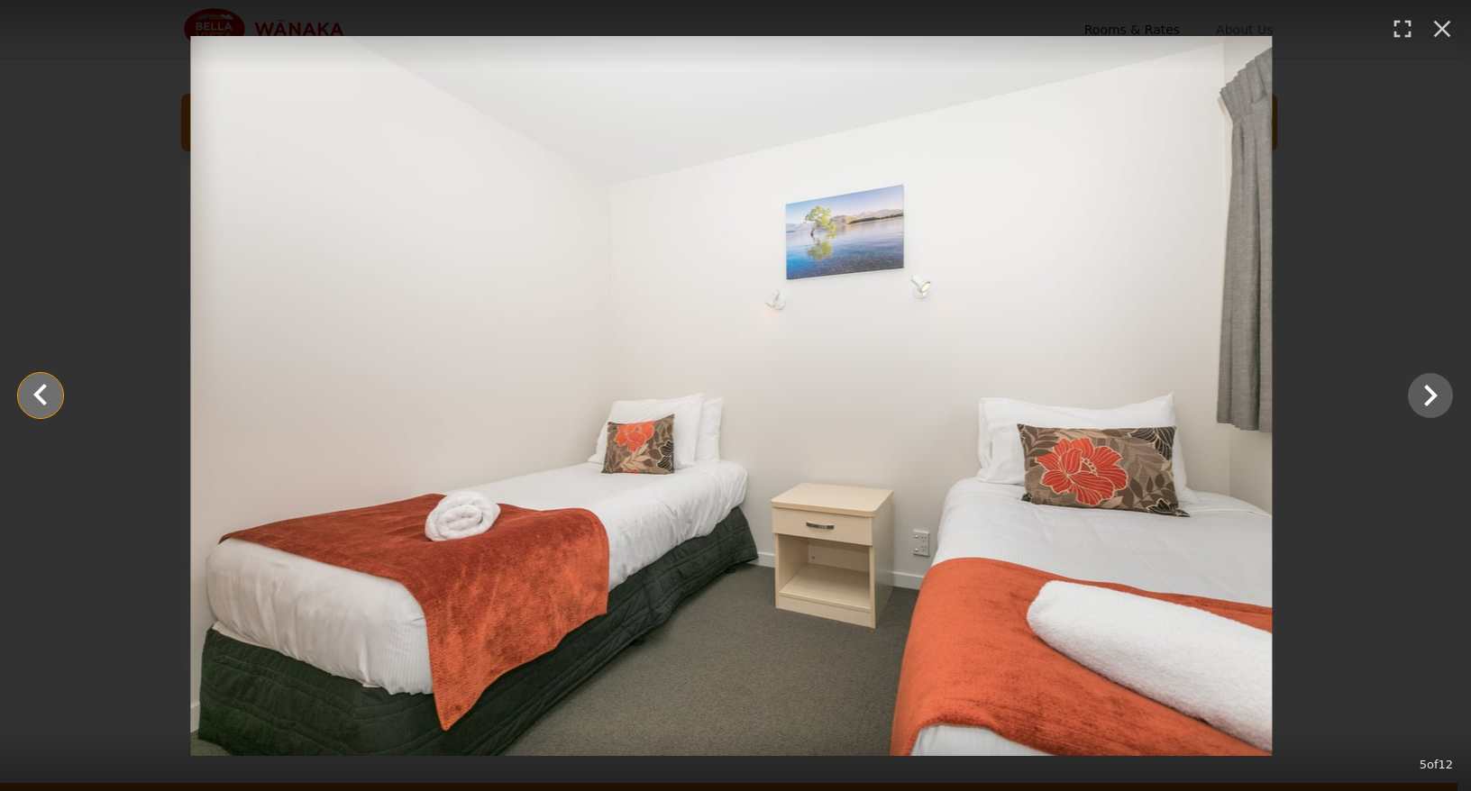
click at [40, 402] on icon "Show slide 4 of 12" at bounding box center [40, 395] width 43 height 43
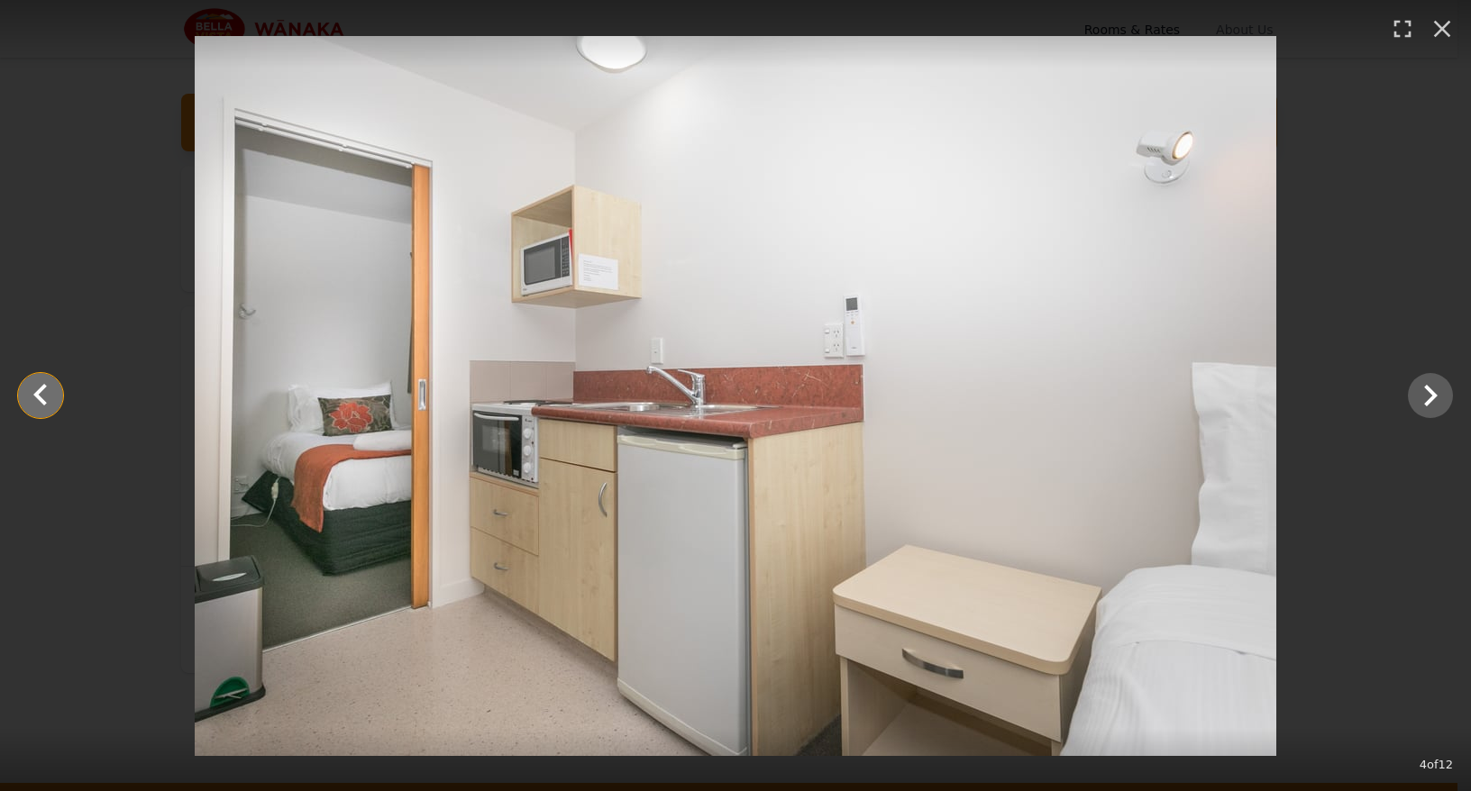
click at [53, 395] on icon "Show slide 3 of 12" at bounding box center [40, 395] width 43 height 43
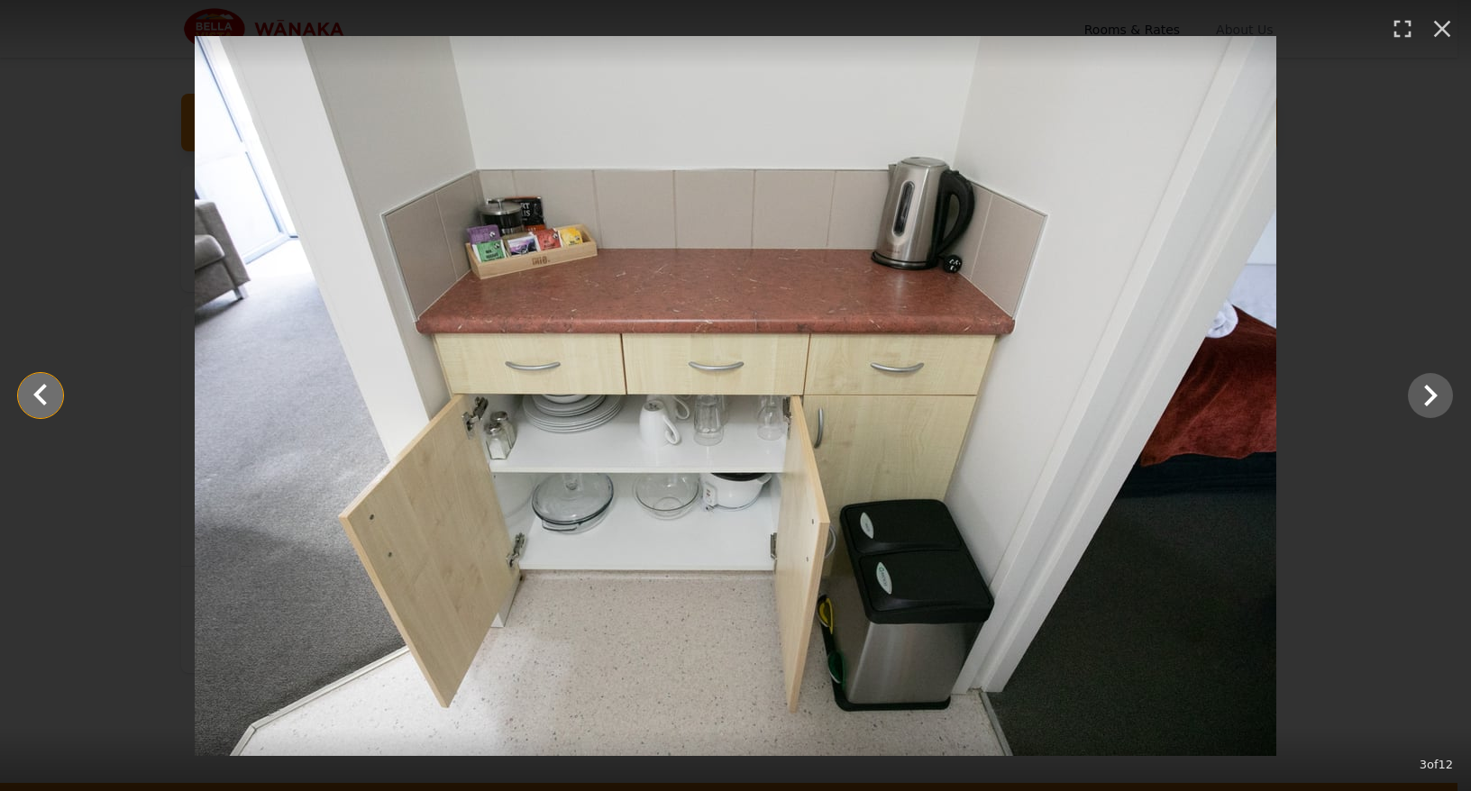
click at [50, 414] on icon "Show slide 2 of 12" at bounding box center [40, 395] width 43 height 43
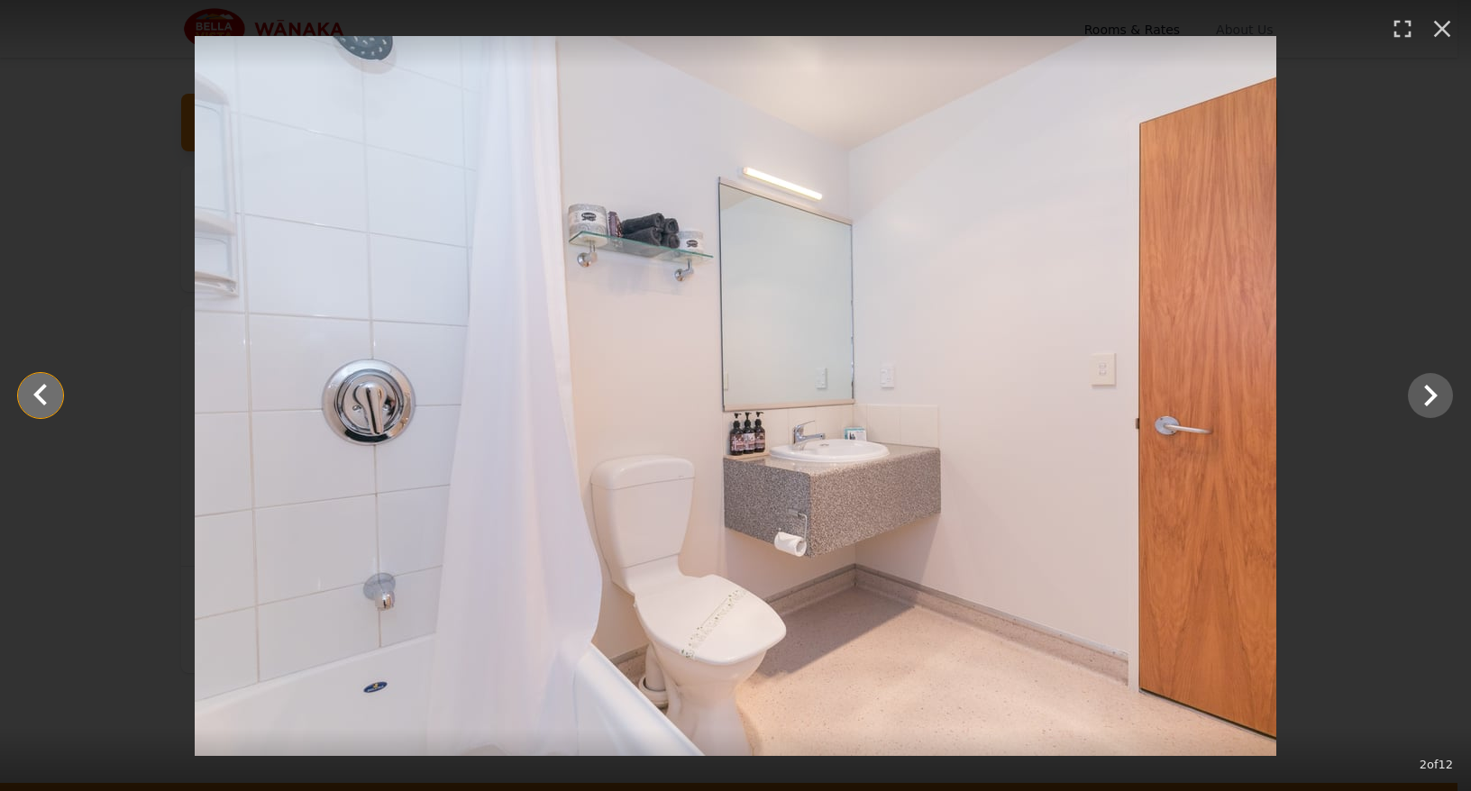
click at [50, 399] on icon "Show slide 1 of 12" at bounding box center [40, 395] width 43 height 43
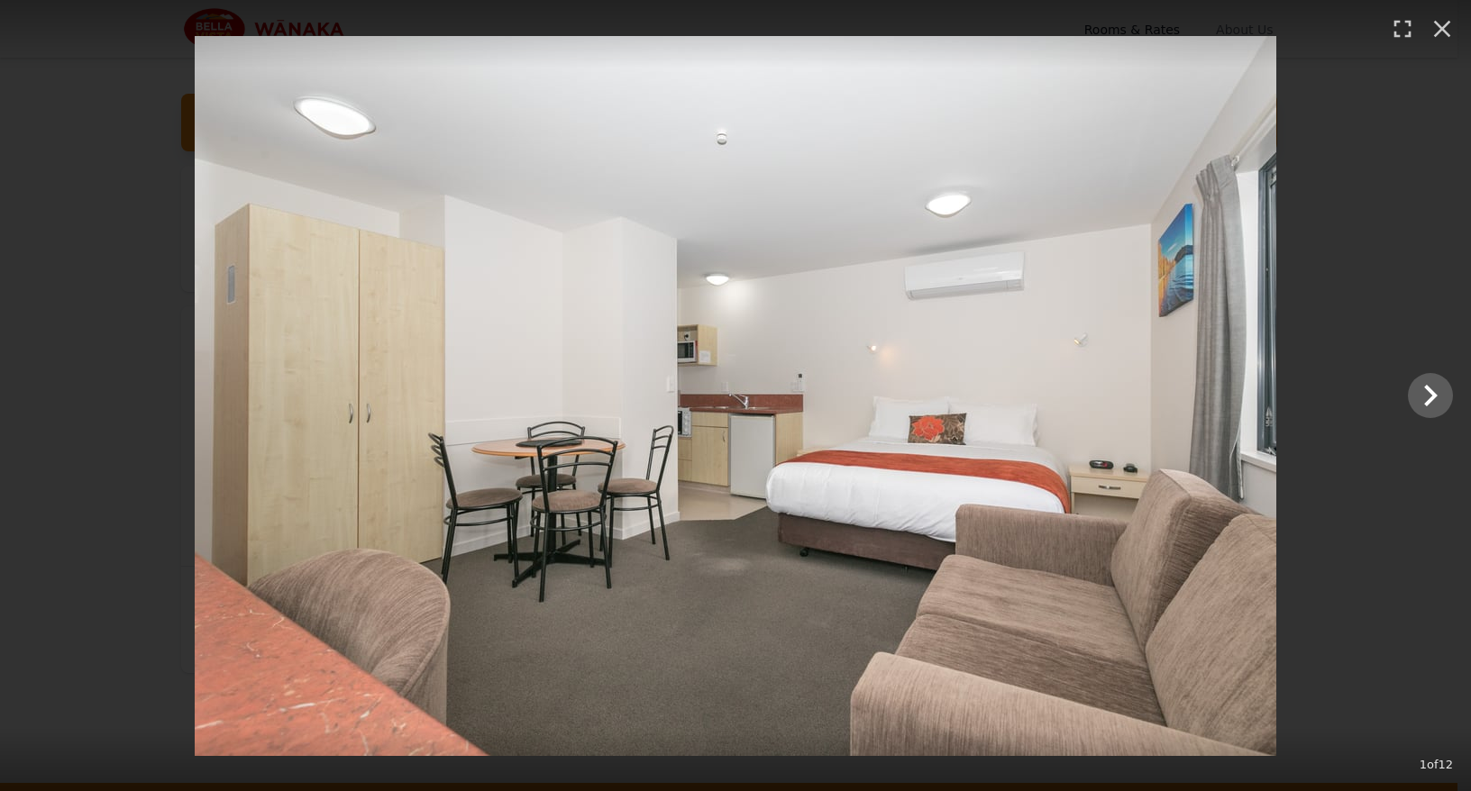
click at [50, 399] on div at bounding box center [735, 396] width 1471 height 720
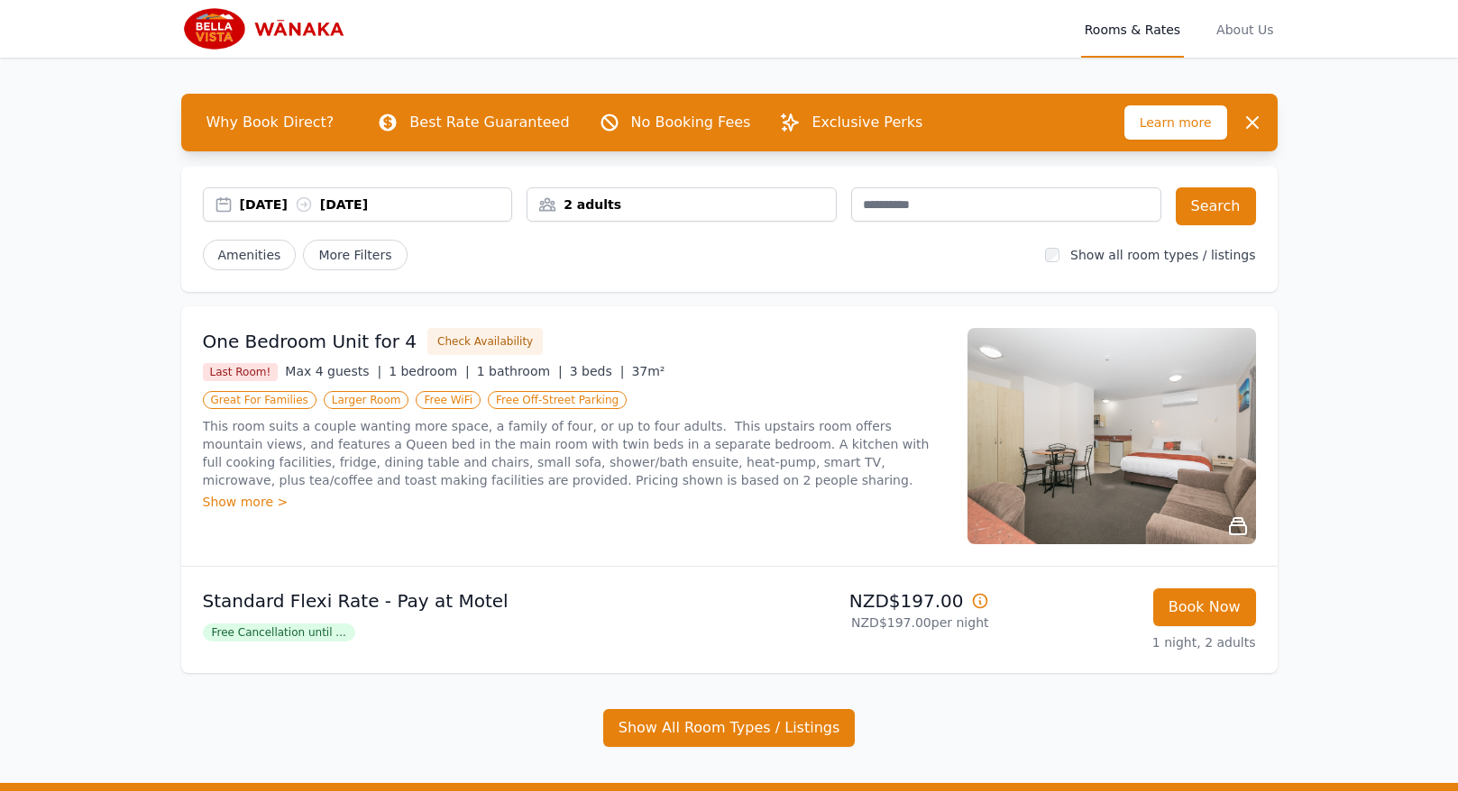
click at [245, 503] on div "Show more >" at bounding box center [574, 502] width 743 height 18
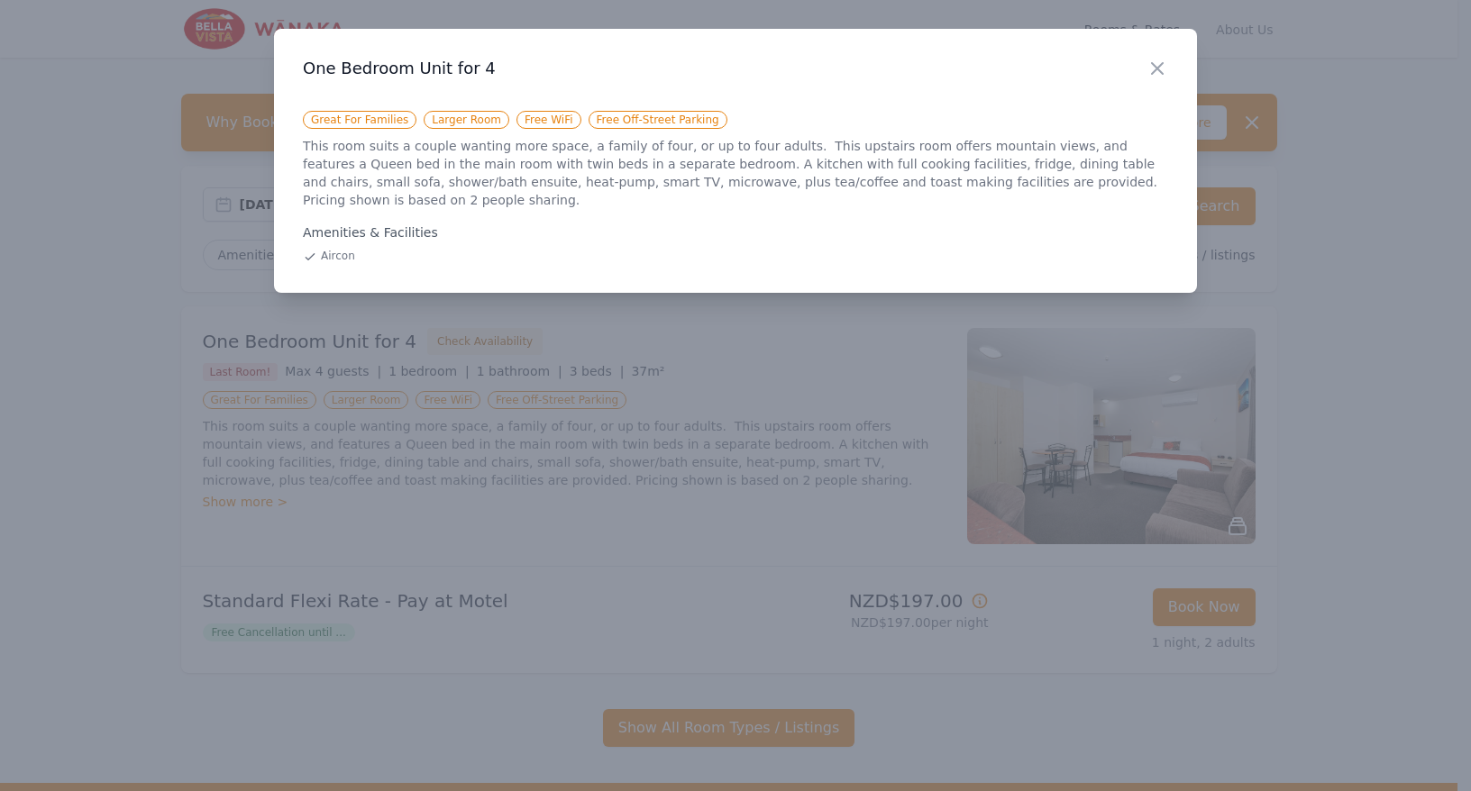
click at [425, 479] on div at bounding box center [735, 395] width 1471 height 791
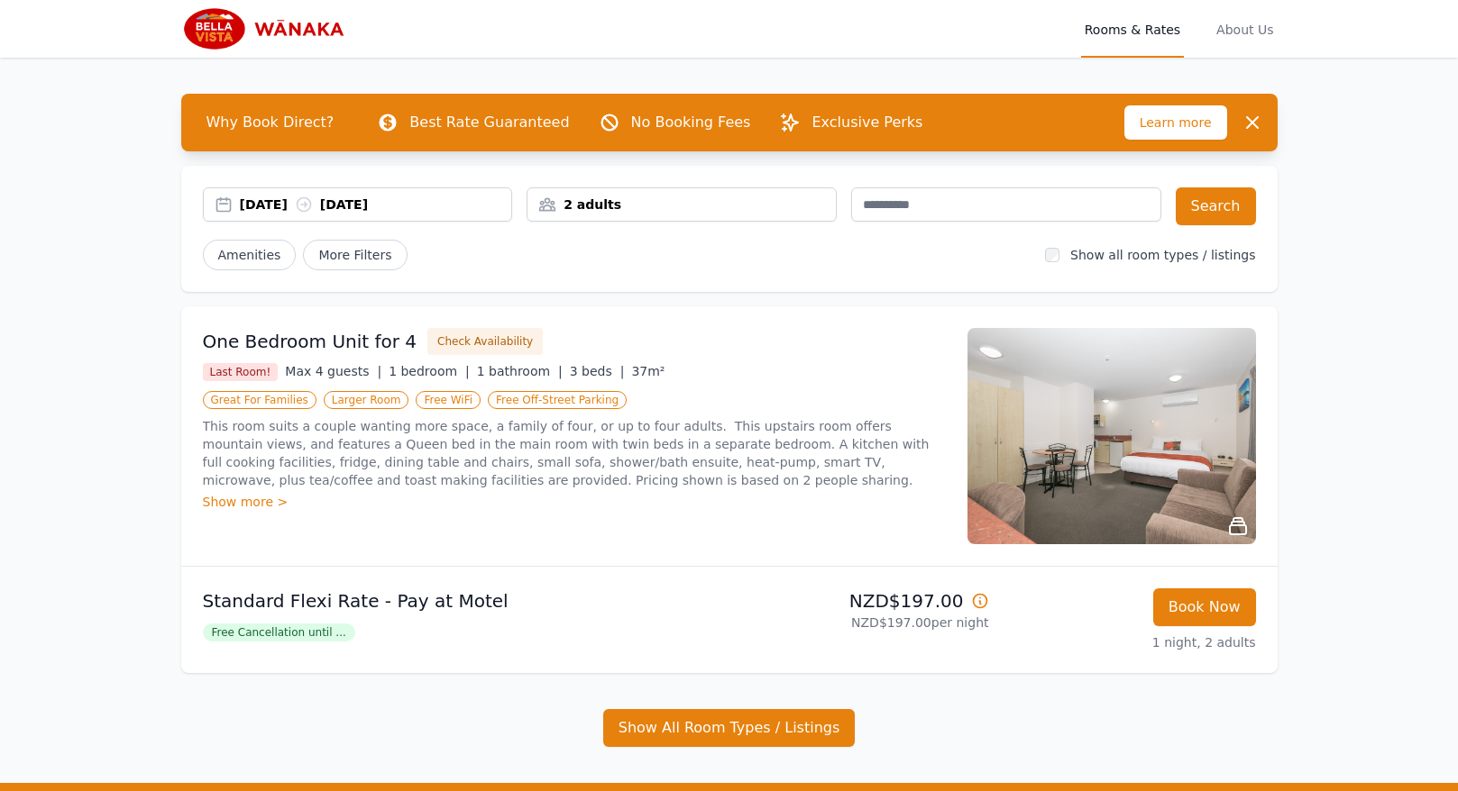
click at [977, 602] on icon at bounding box center [980, 601] width 18 height 18
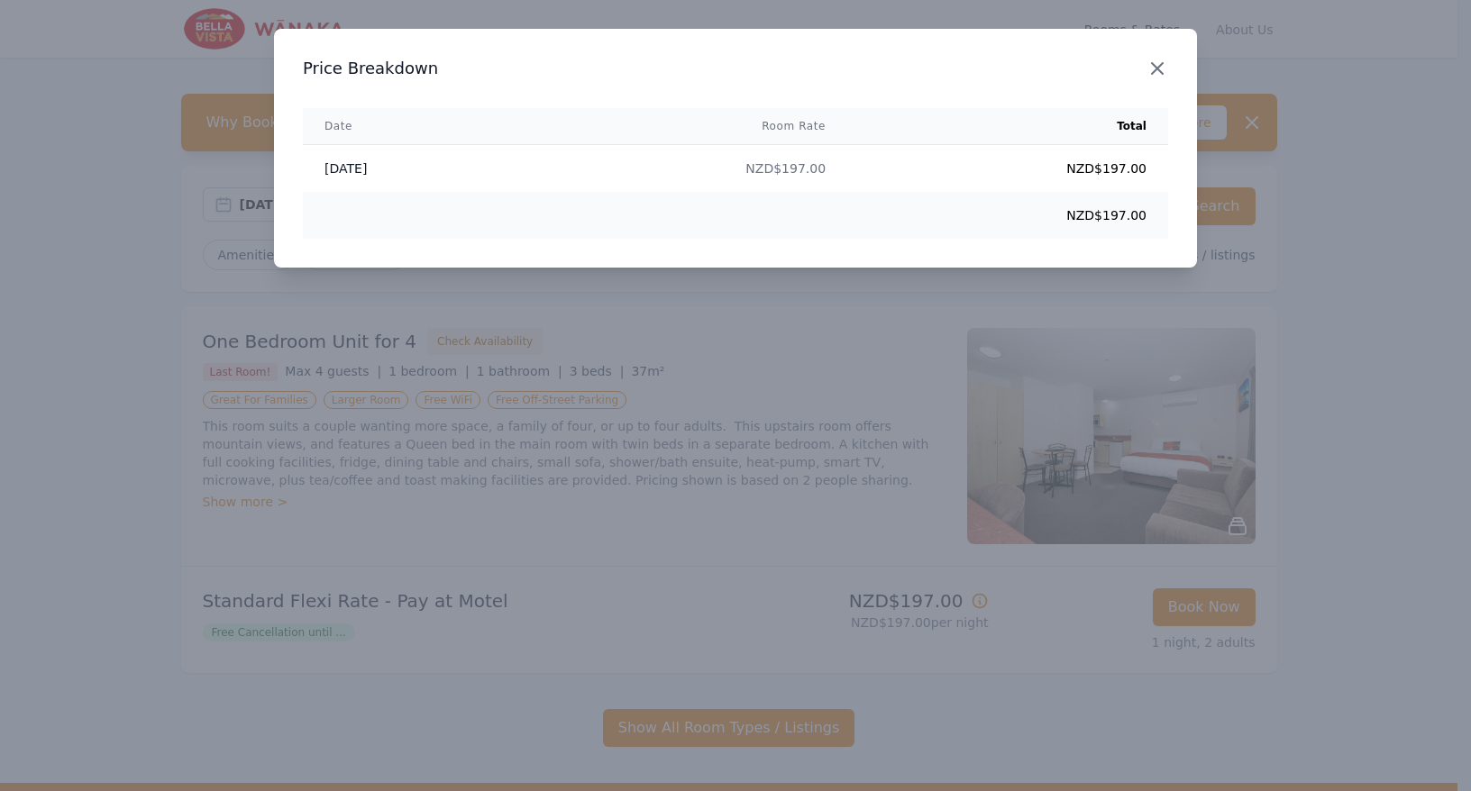
click at [1152, 63] on icon "button" at bounding box center [1157, 68] width 11 height 11
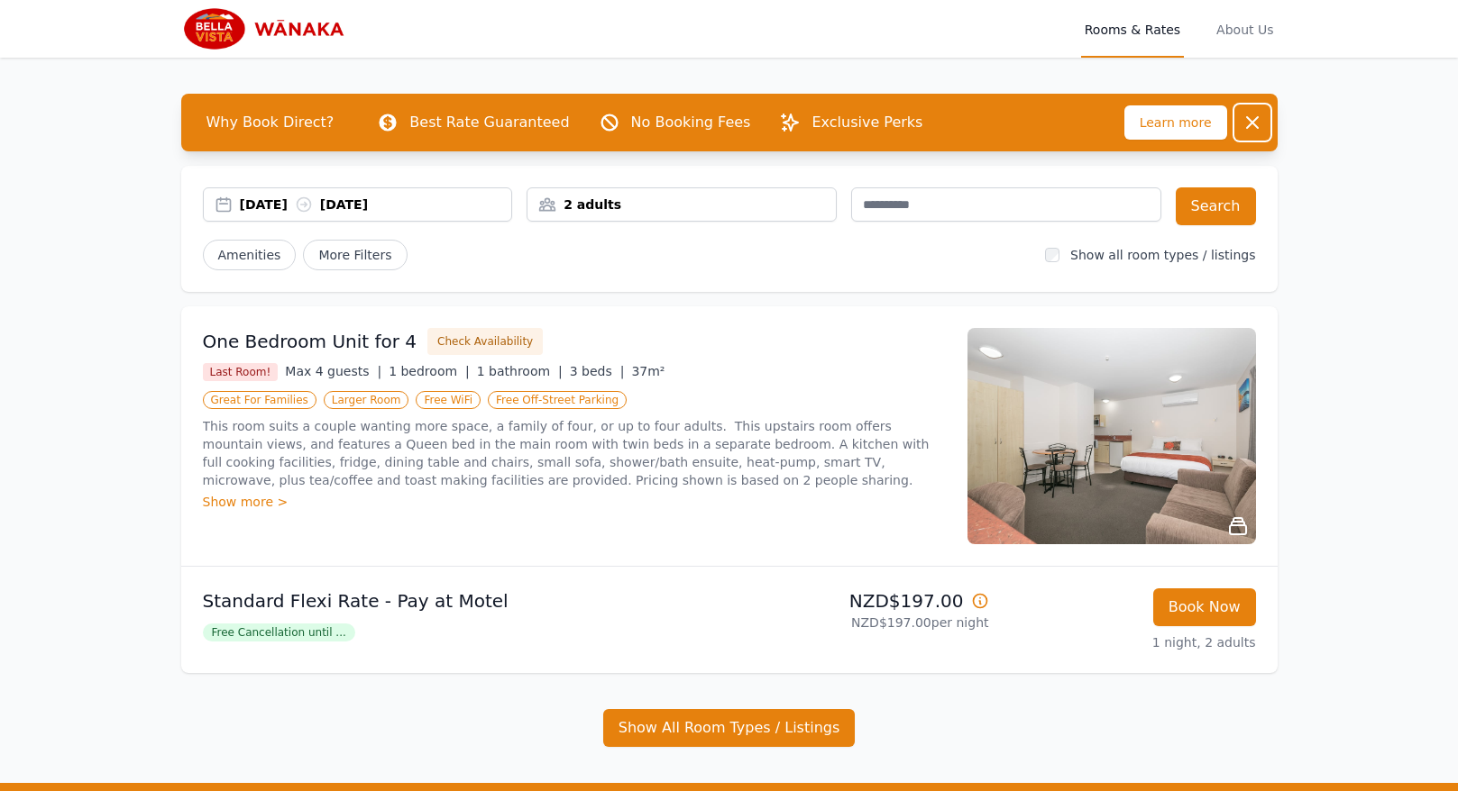
click at [1252, 122] on icon "button" at bounding box center [1252, 122] width 11 height 11
